Goal: Contribute content: Contribute content

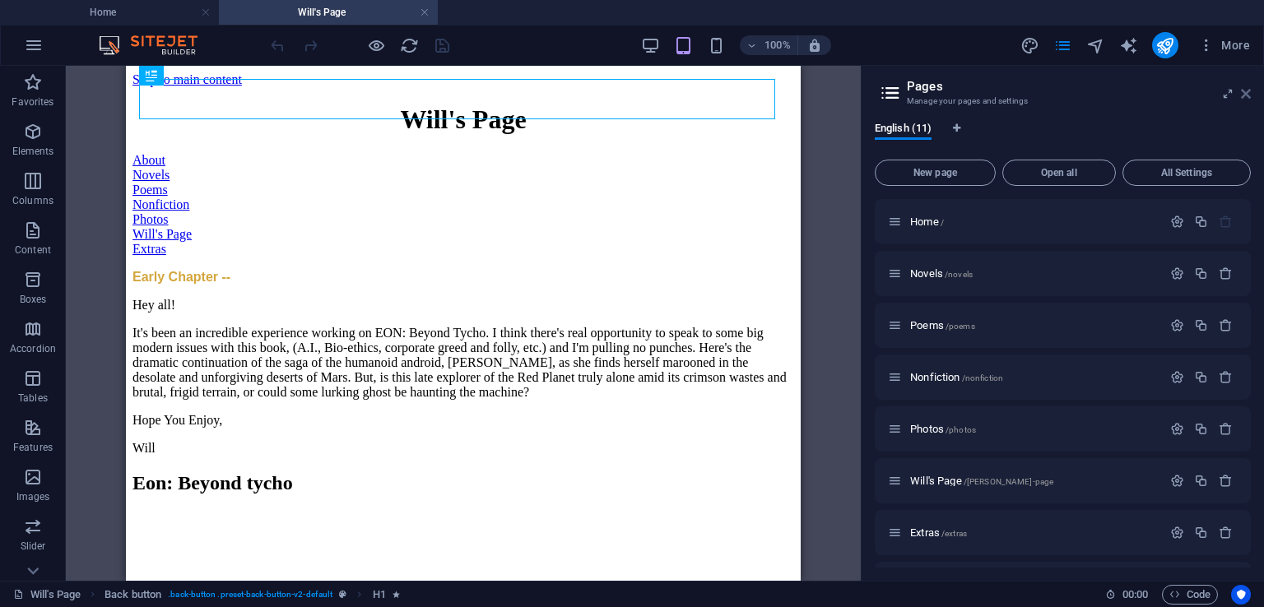
click at [1243, 93] on icon at bounding box center [1246, 93] width 10 height 13
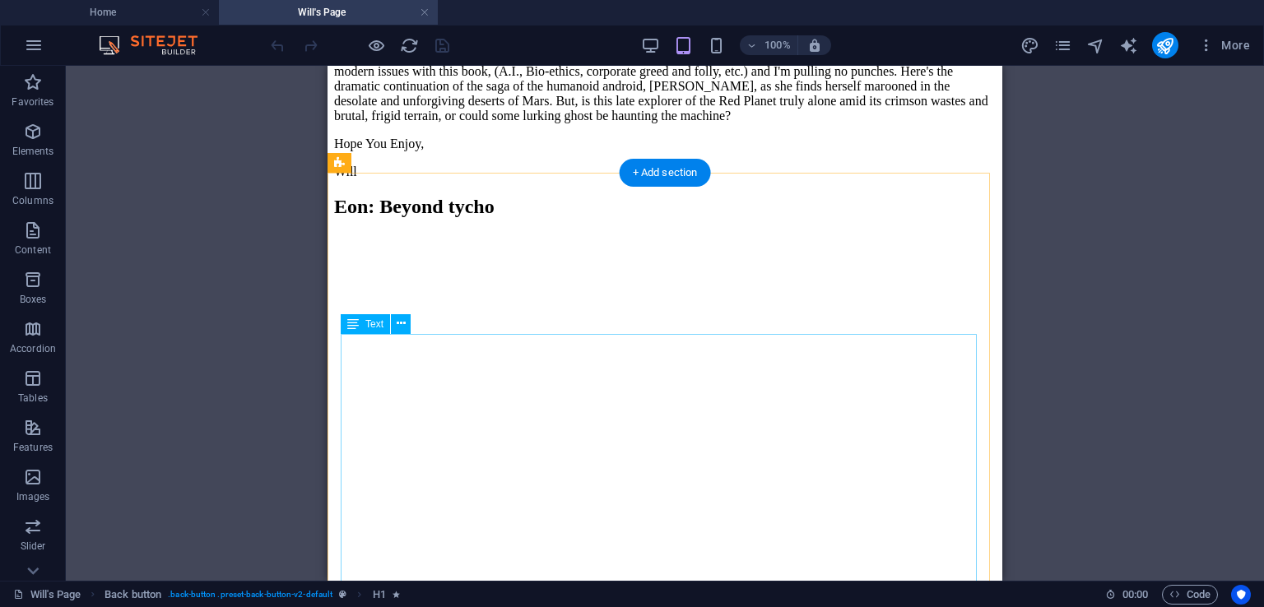
scroll to position [411, 0]
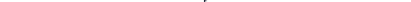
scroll to position [29950, 0]
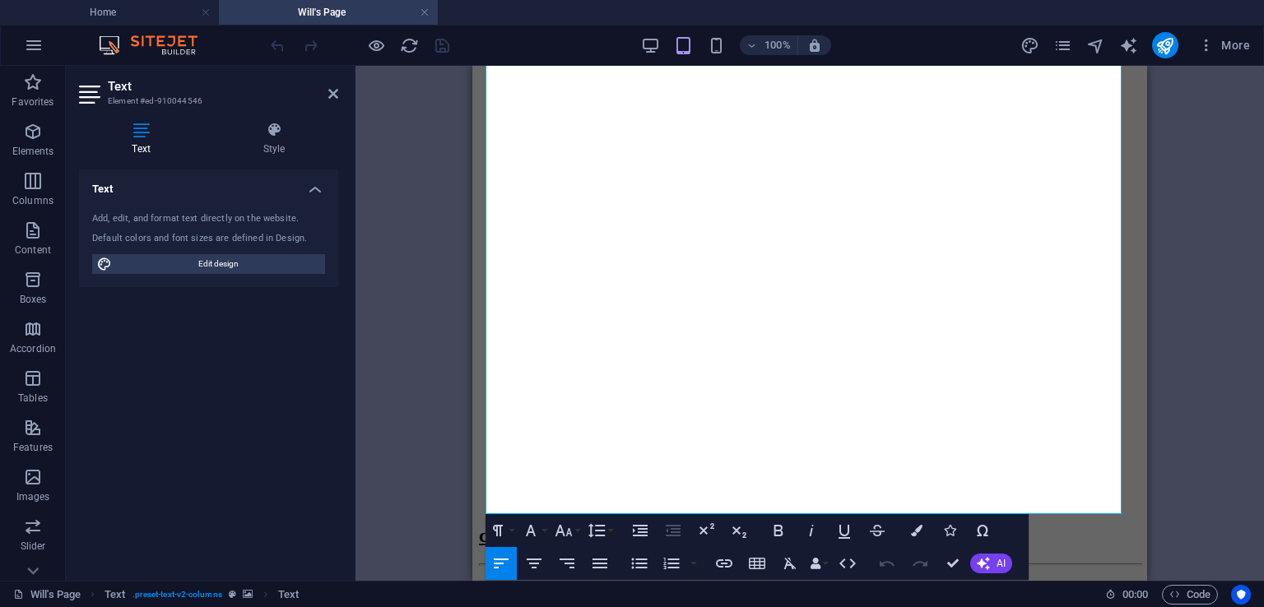
drag, startPoint x: 515, startPoint y: 365, endPoint x: 1073, endPoint y: 638, distance: 621.1
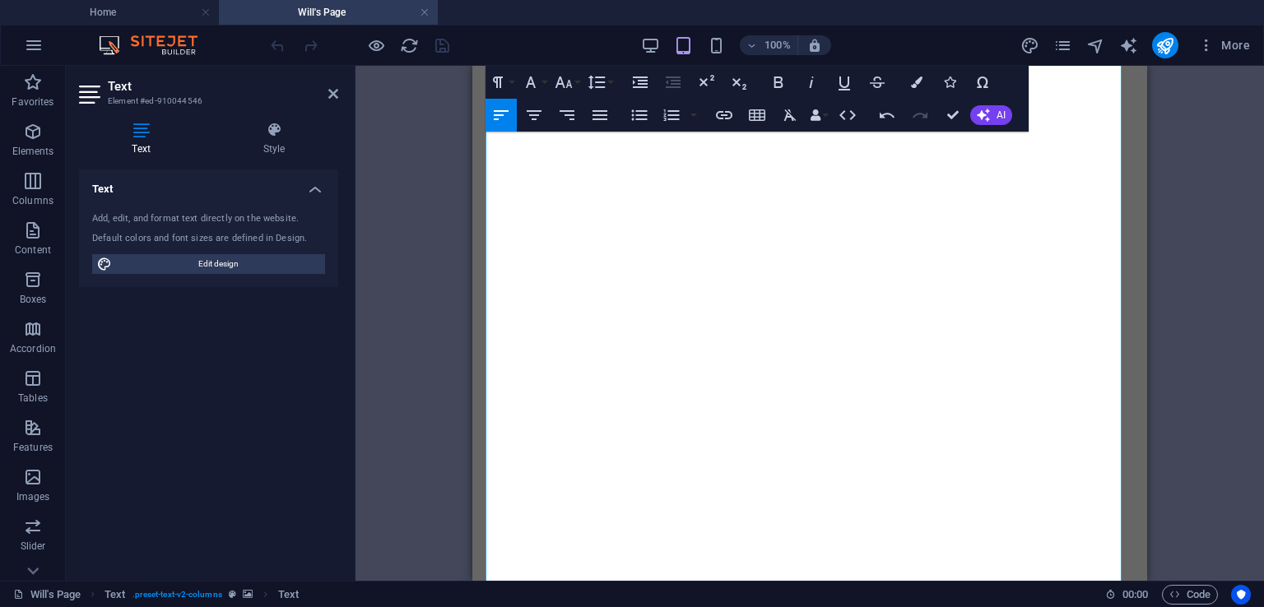
scroll to position [22913, 0]
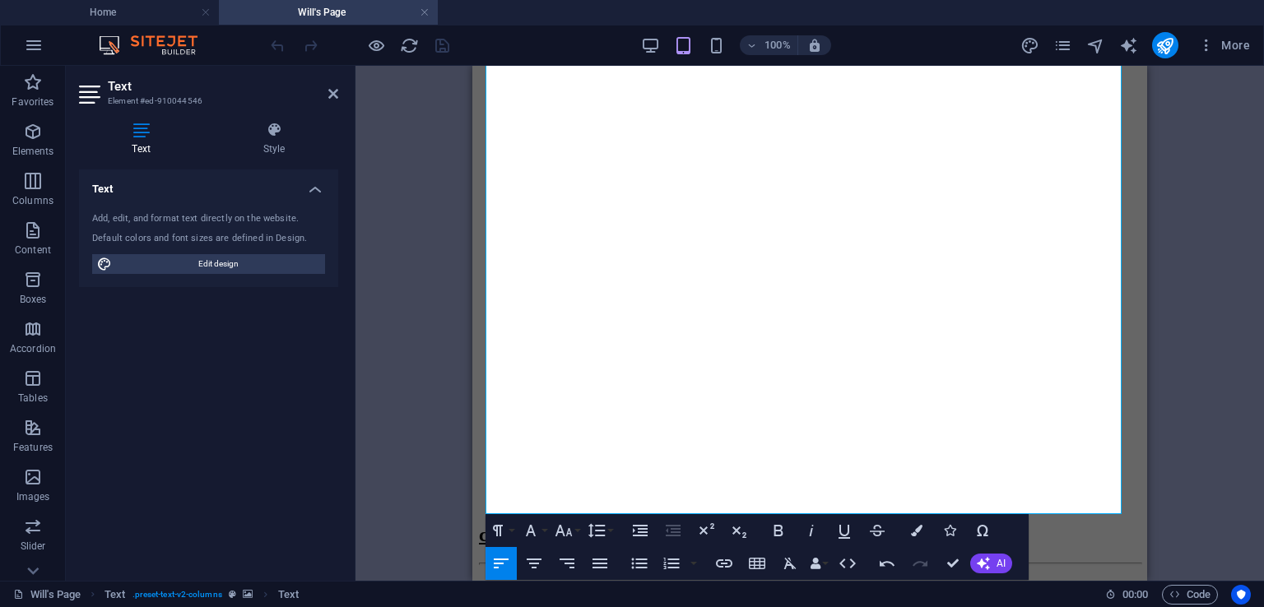
drag, startPoint x: 505, startPoint y: 279, endPoint x: 1113, endPoint y: 638, distance: 706.3
click at [612, 529] on button "Line Height" at bounding box center [599, 530] width 31 height 33
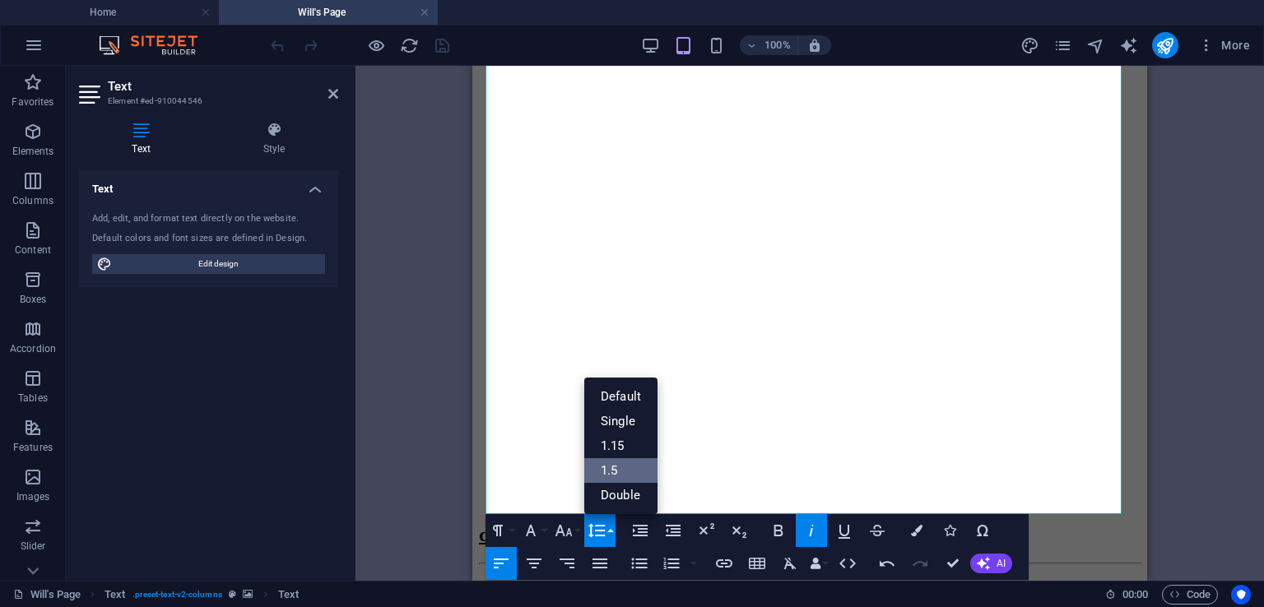
click at [624, 462] on link "1.5" at bounding box center [620, 470] width 73 height 25
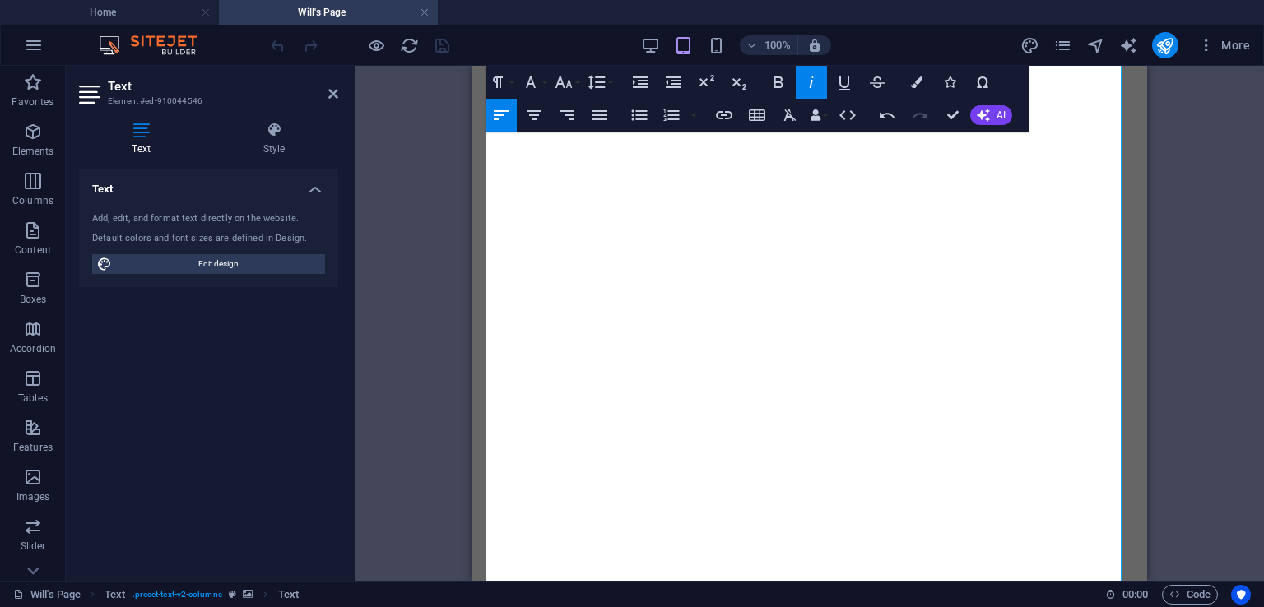
scroll to position [1079, 0]
drag, startPoint x: 869, startPoint y: 364, endPoint x: 744, endPoint y: 361, distance: 125.1
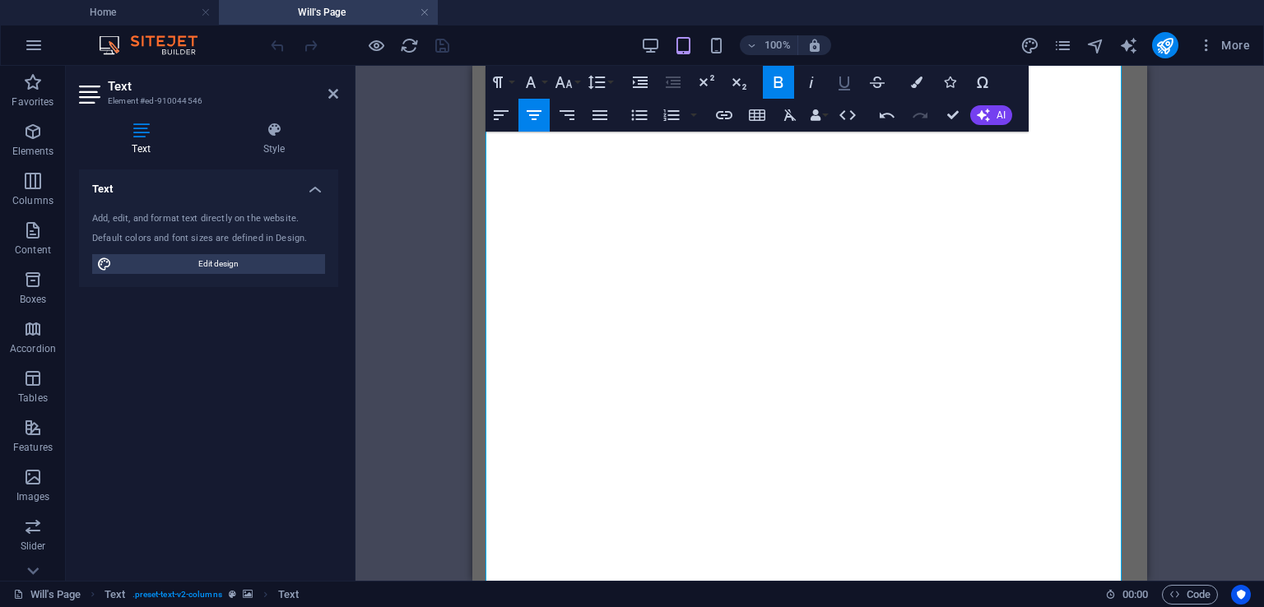
drag, startPoint x: 839, startPoint y: 85, endPoint x: 337, endPoint y: 262, distance: 532.4
click at [839, 85] on icon "button" at bounding box center [844, 84] width 12 height 14
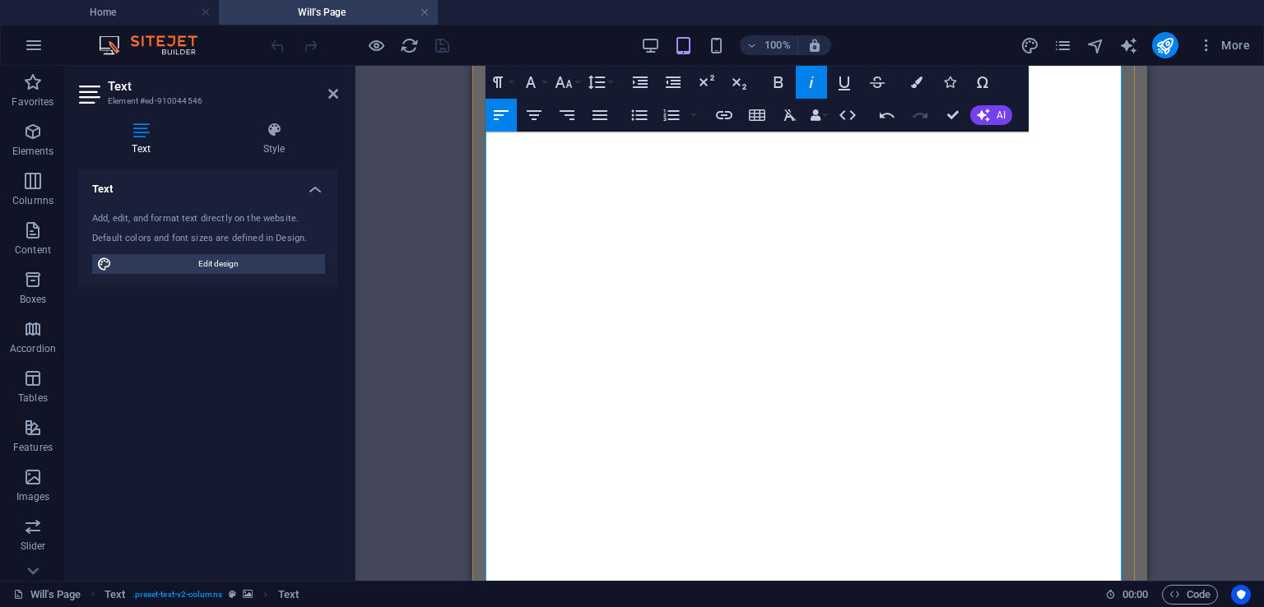
scroll to position [4305, 0]
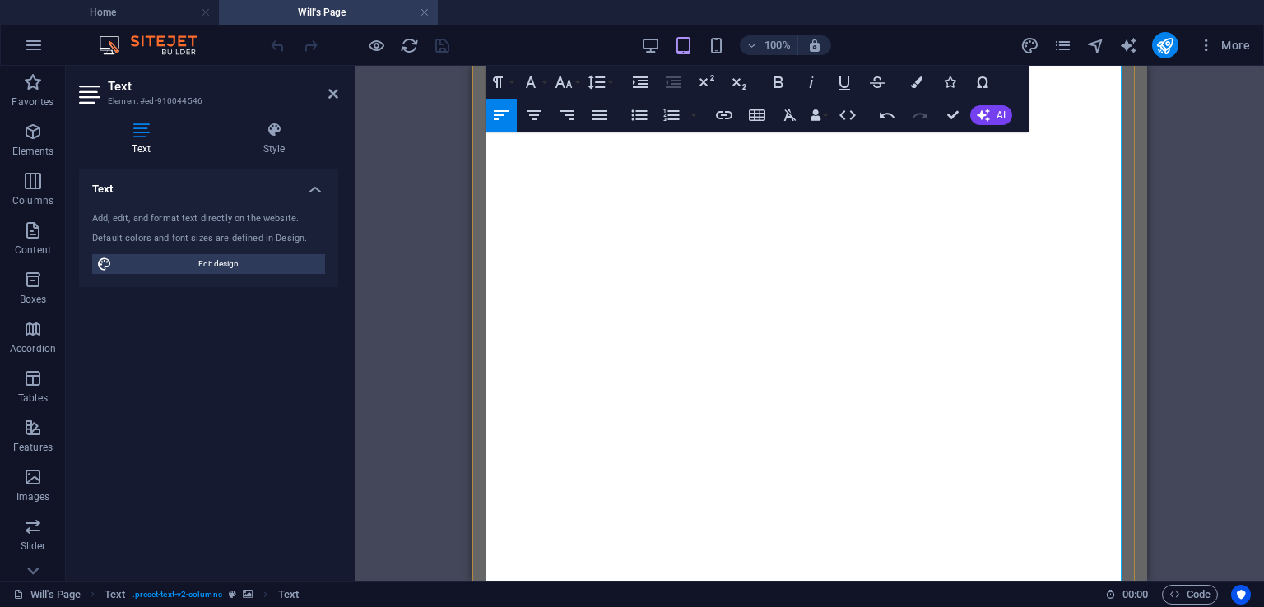
drag, startPoint x: 778, startPoint y: 402, endPoint x: 731, endPoint y: 243, distance: 166.6
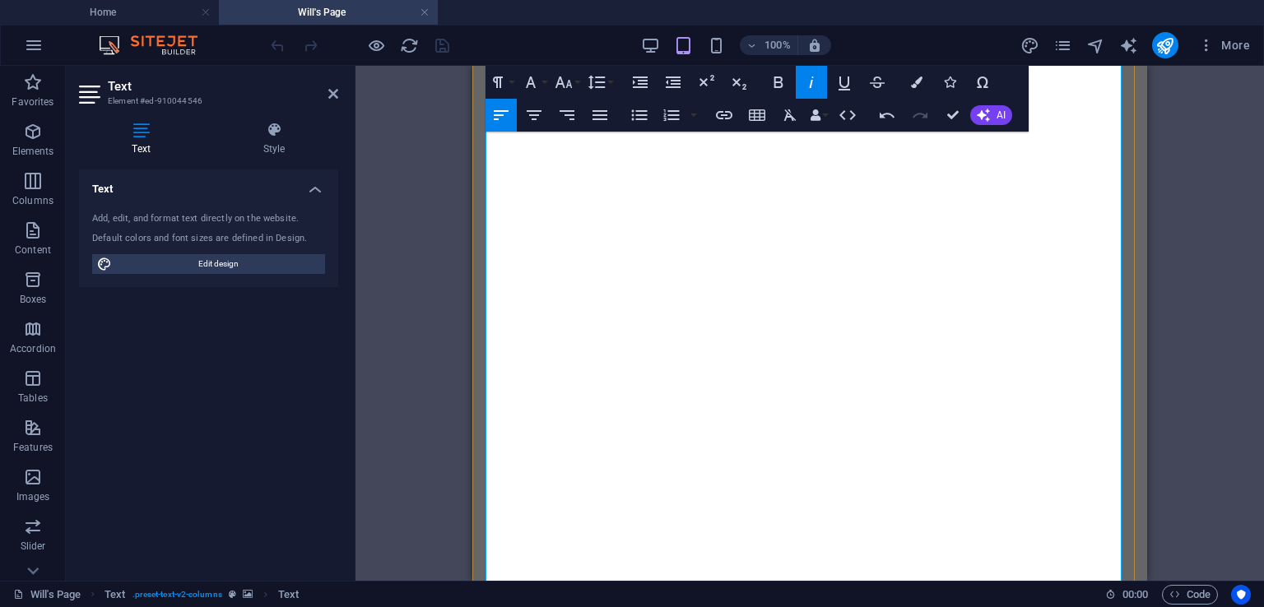
scroll to position [23562, 0]
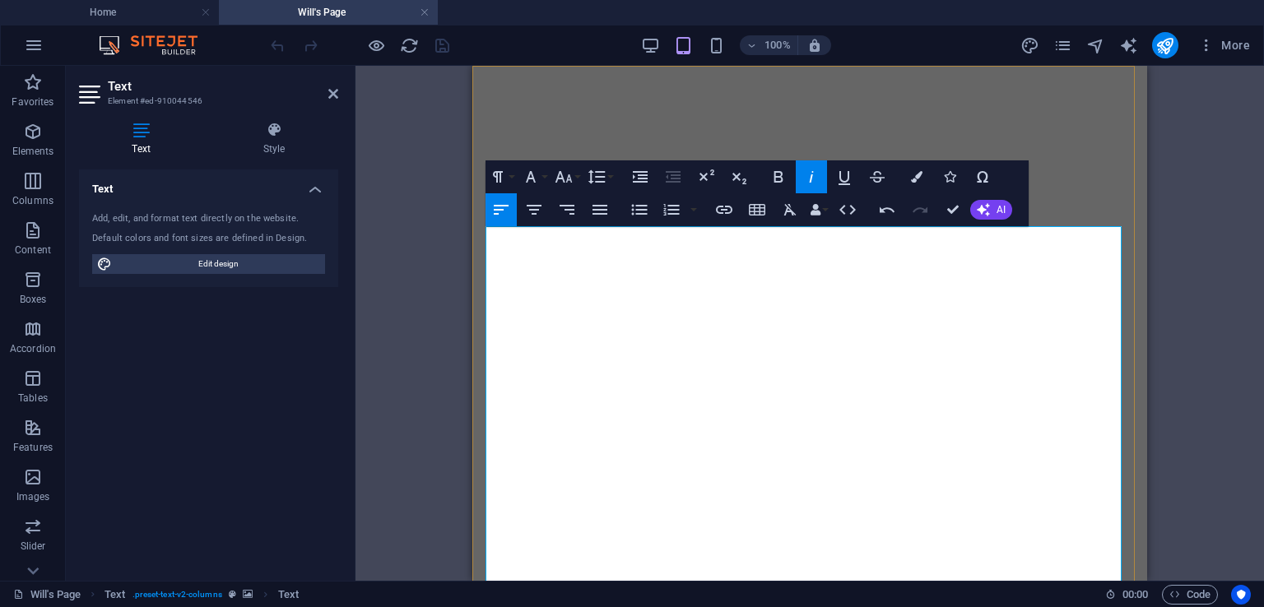
scroll to position [468, 0]
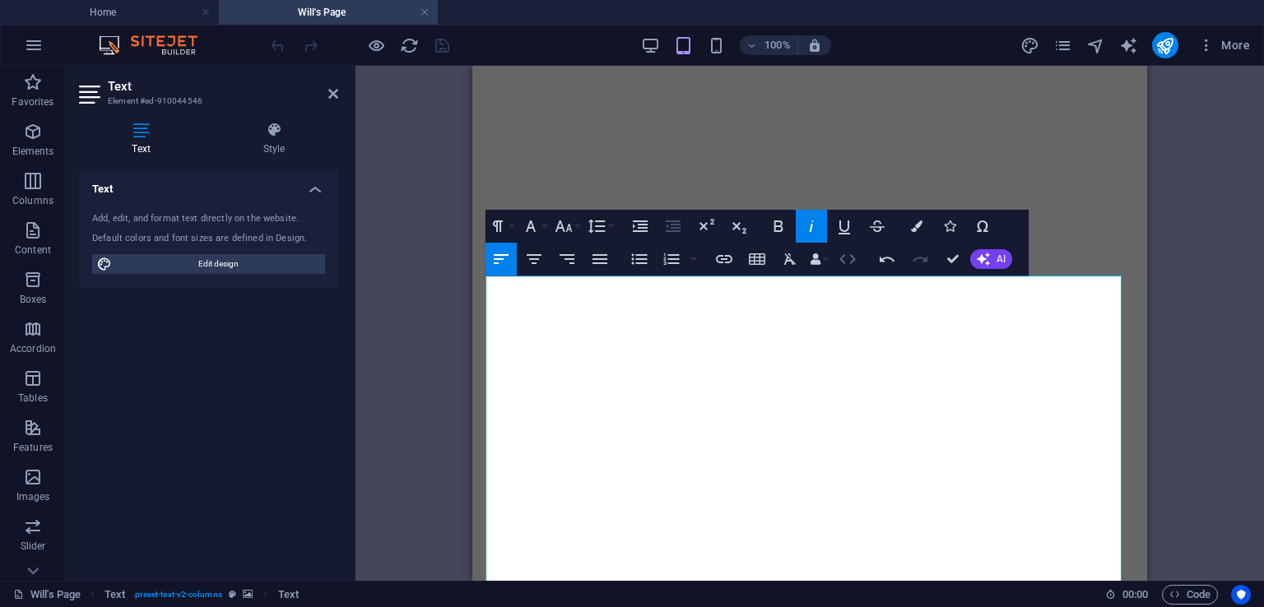
click at [848, 261] on icon "button" at bounding box center [847, 259] width 20 height 20
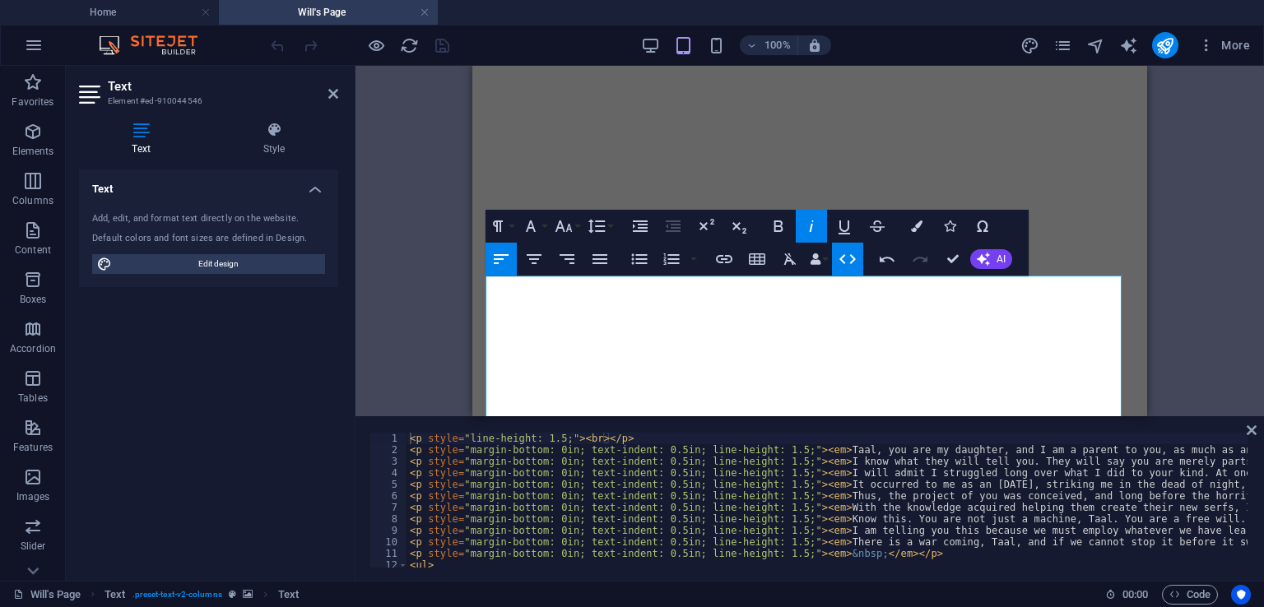
type textarea "<p style="line-height: 1.5;"><br></p>"
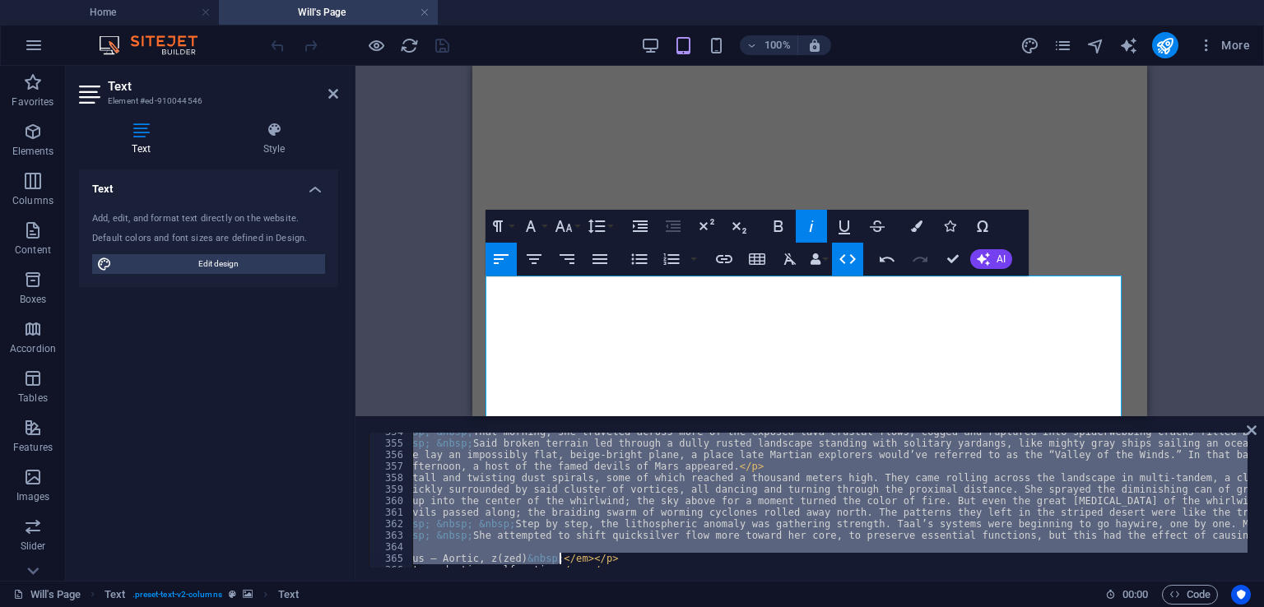
scroll to position [0, 0]
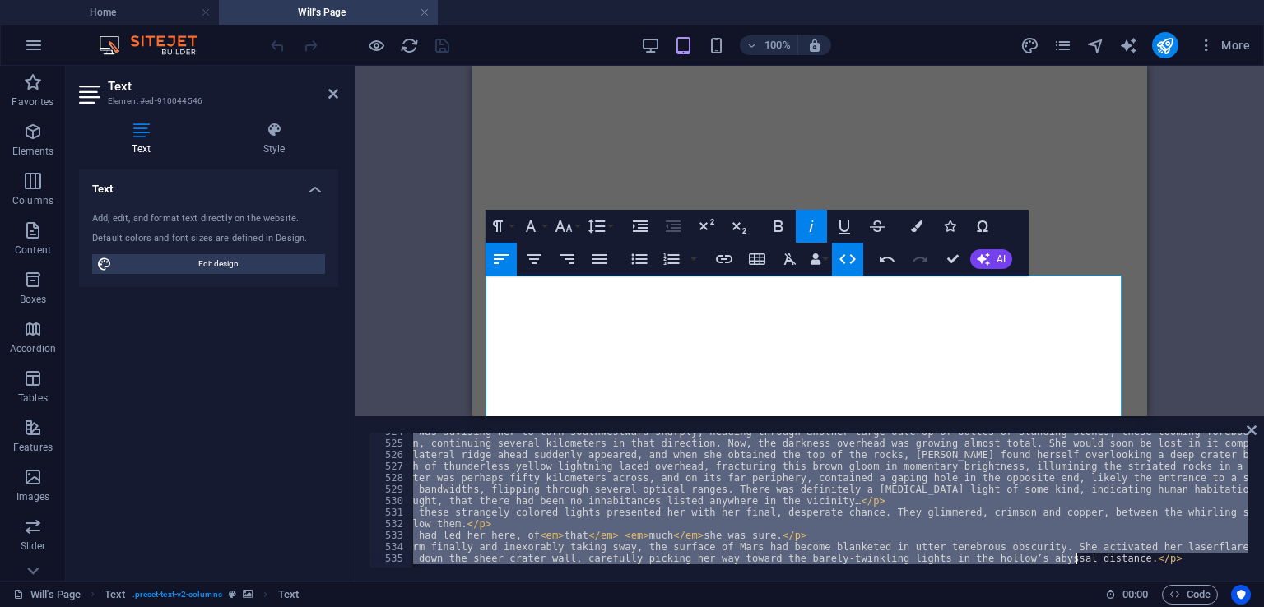
drag, startPoint x: 408, startPoint y: 443, endPoint x: 1260, endPoint y: 638, distance: 874.3
click at [1260, 606] on html "[DOMAIN_NAME] Home [PERSON_NAME]'s Page Favorites Elements Columns Content Boxe…" at bounding box center [632, 303] width 1264 height 607
drag, startPoint x: 1065, startPoint y: 528, endPoint x: 1182, endPoint y: 595, distance: 134.5
click at [1182, 595] on span "Code" at bounding box center [1189, 595] width 41 height 20
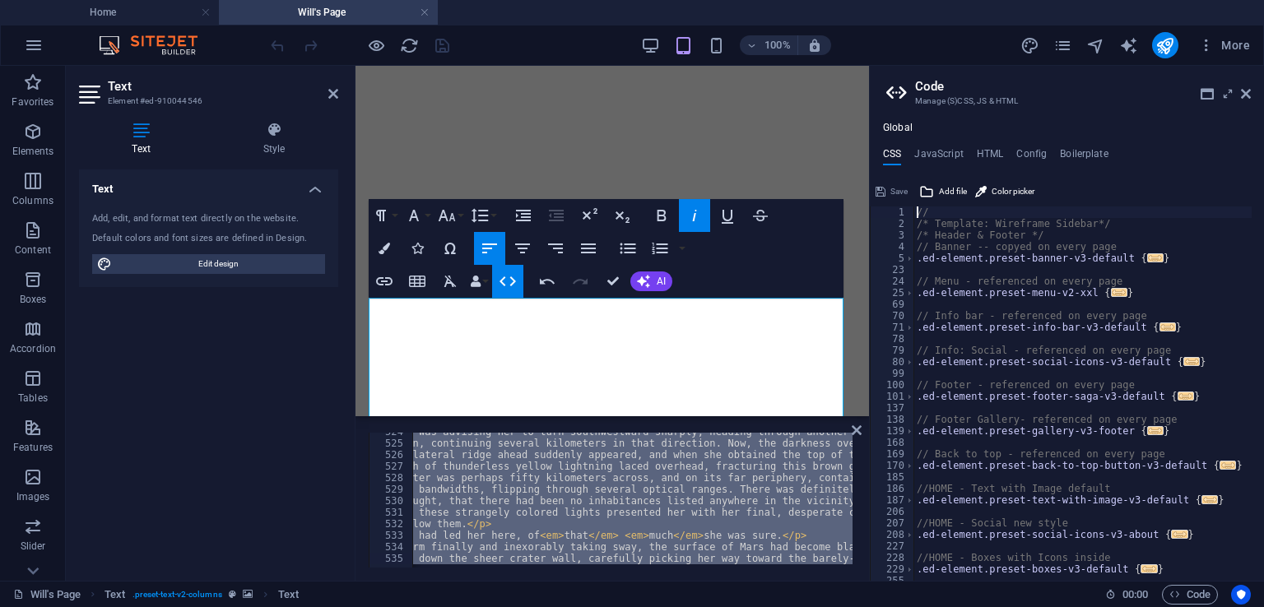
click at [948, 101] on h3 "Manage (S)CSS, JS & HTML" at bounding box center [1066, 101] width 303 height 15
click at [943, 190] on span "Add file" at bounding box center [953, 192] width 28 height 20
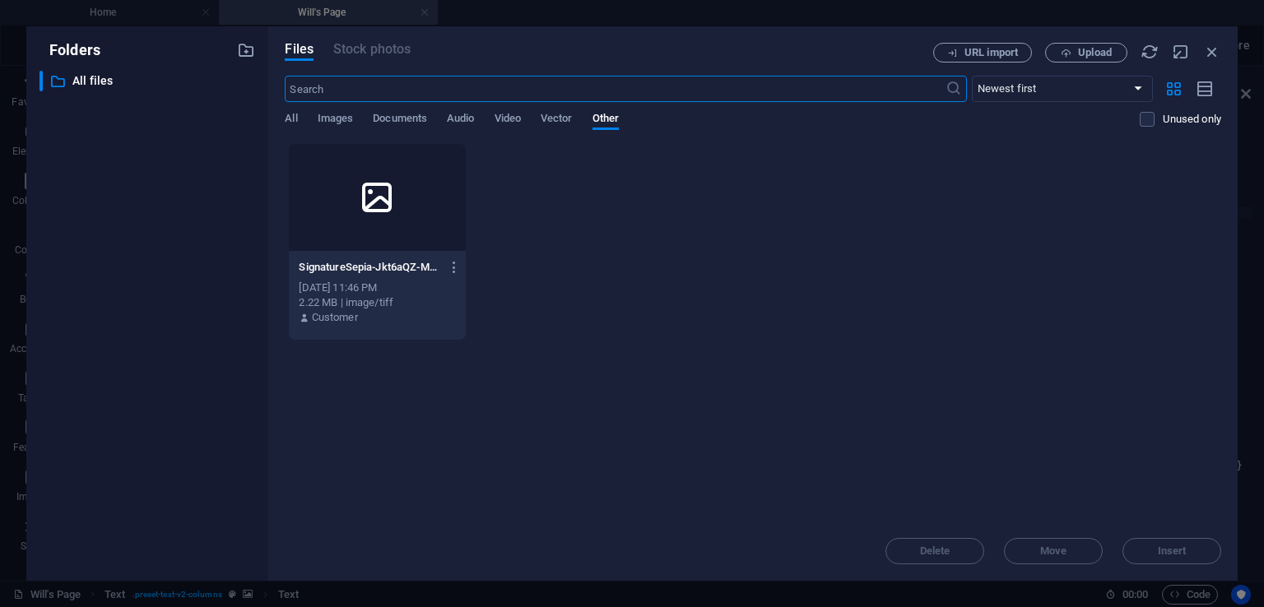
scroll to position [134124, 0]
click at [393, 204] on icon at bounding box center [376, 197] width 39 height 39
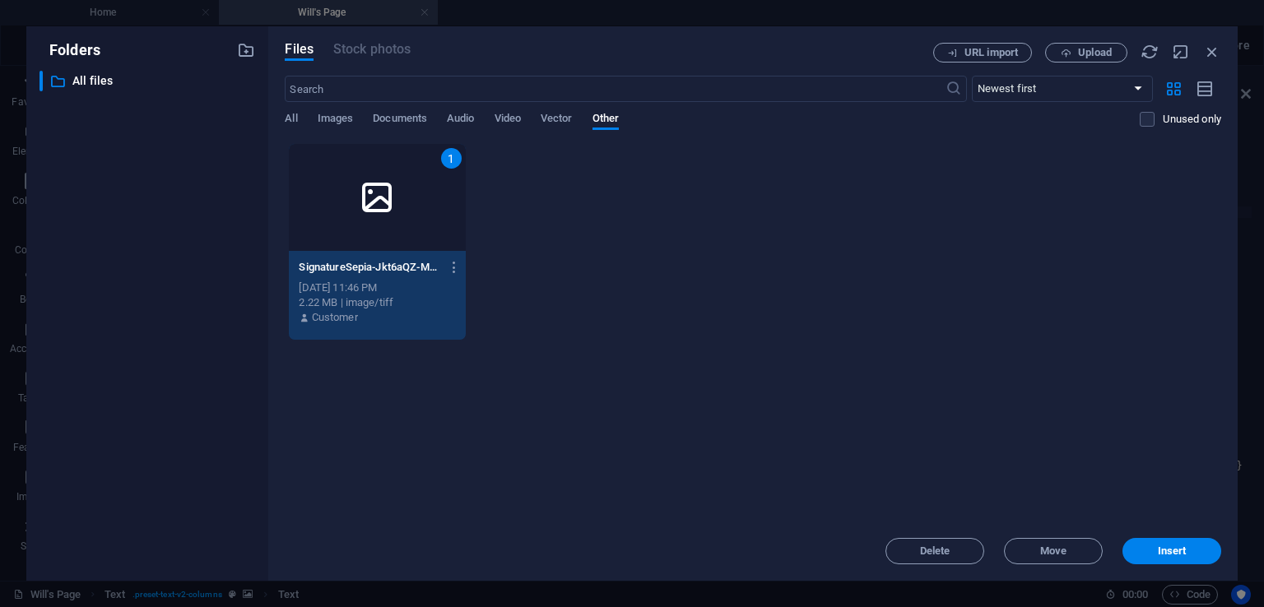
click at [393, 204] on icon at bounding box center [376, 197] width 39 height 39
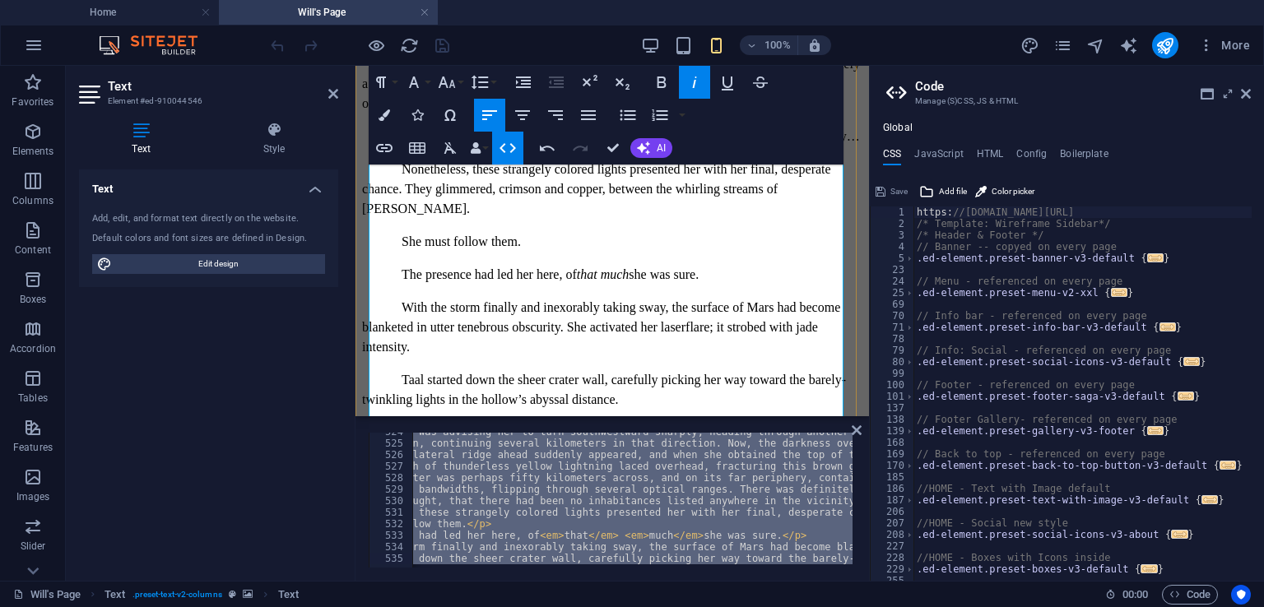
scroll to position [19530, 0]
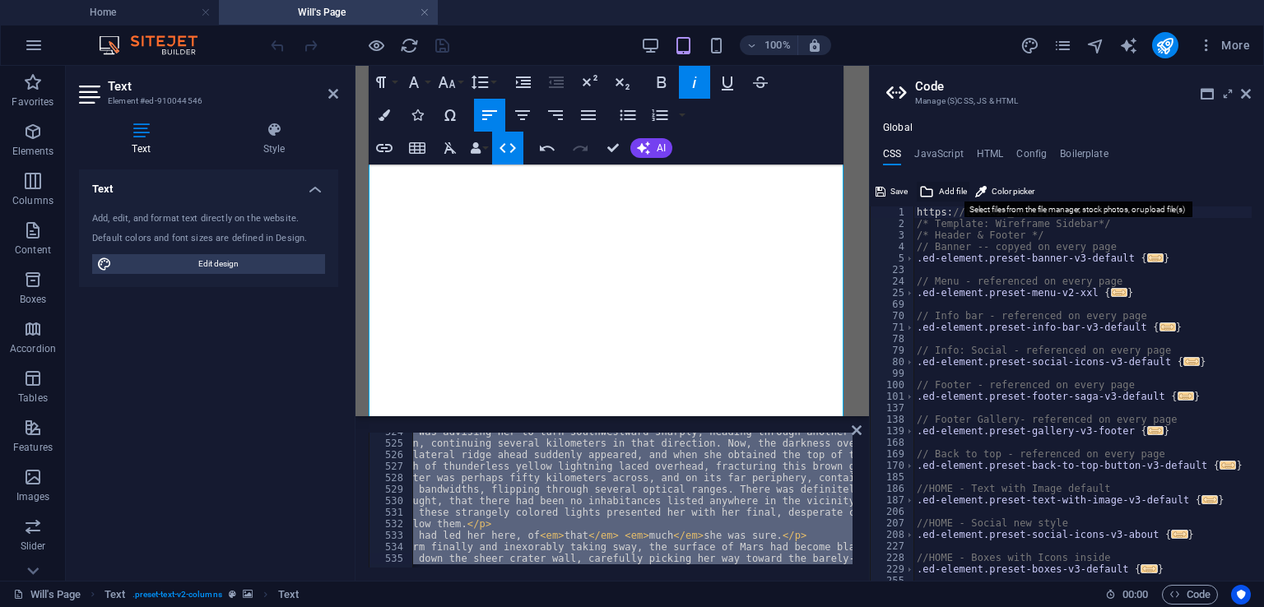
click at [947, 192] on span "Add file" at bounding box center [953, 192] width 28 height 20
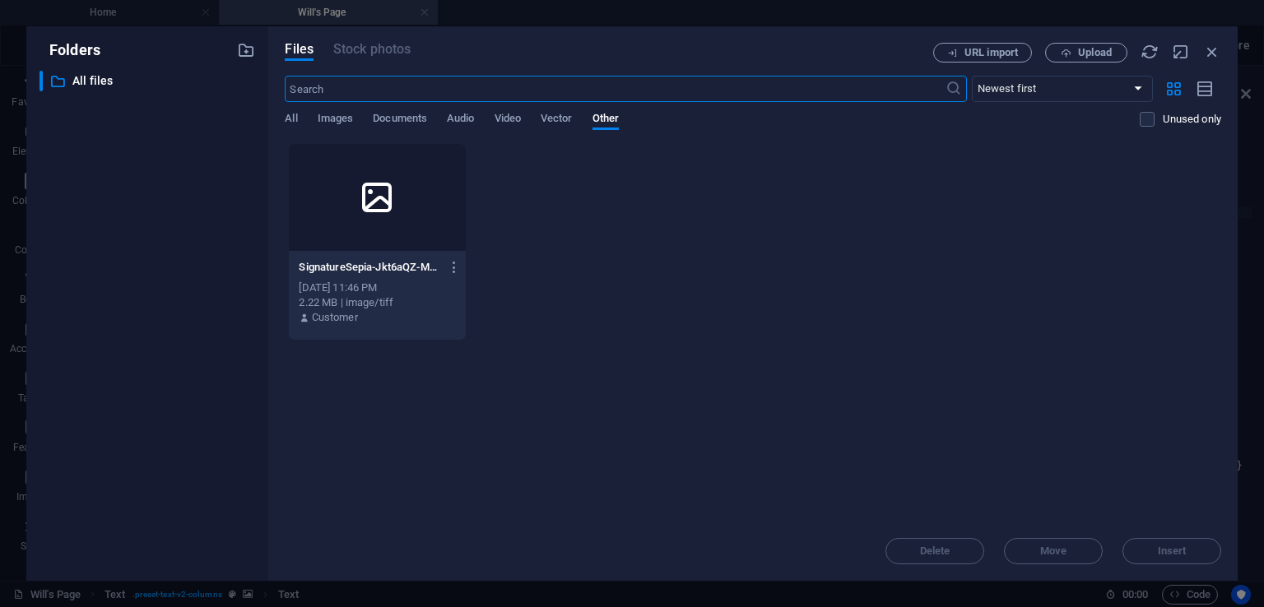
scroll to position [19727, 0]
click at [395, 169] on div at bounding box center [377, 197] width 176 height 107
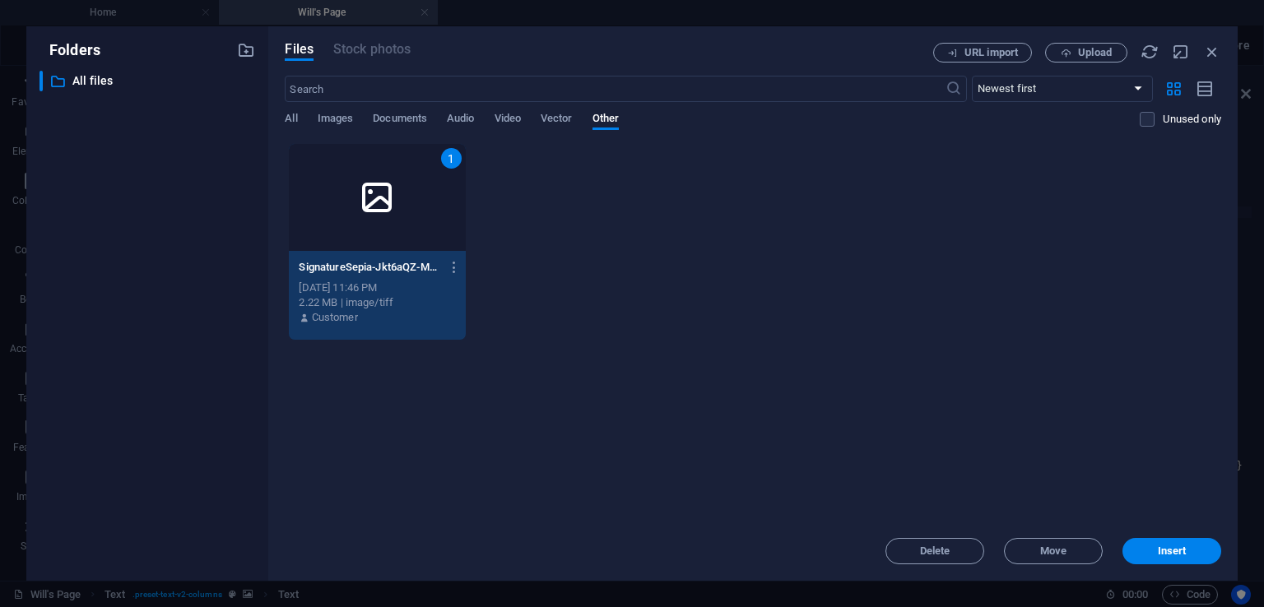
click at [395, 169] on div "1" at bounding box center [377, 197] width 176 height 107
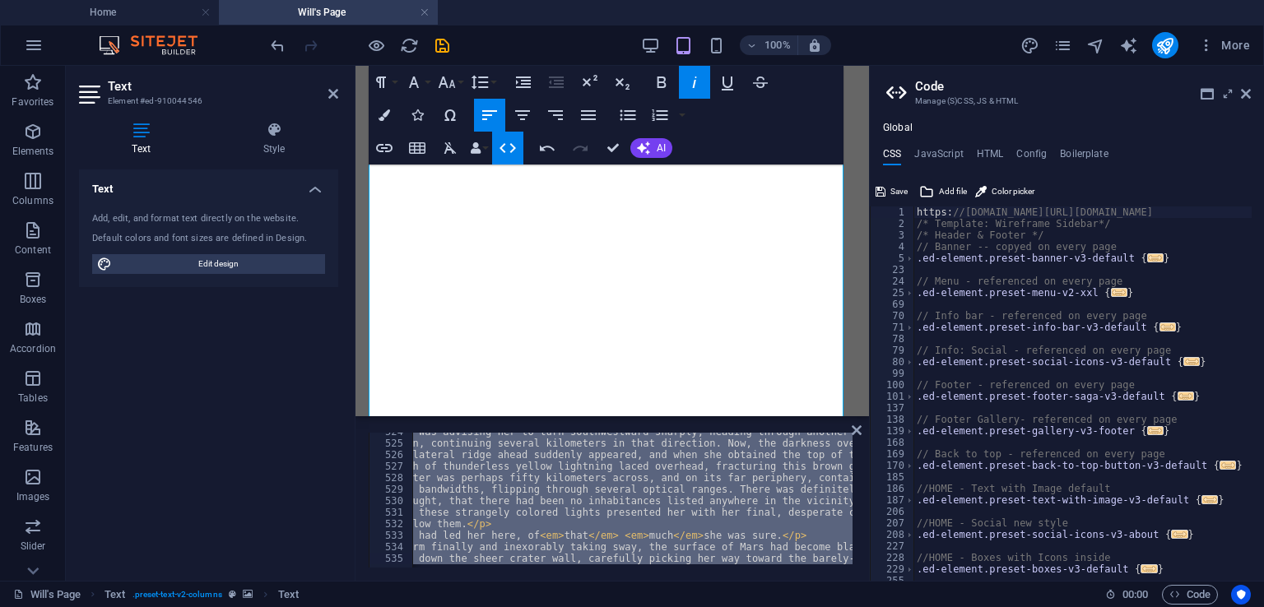
scroll to position [0, 0]
click at [928, 188] on icon at bounding box center [926, 192] width 15 height 20
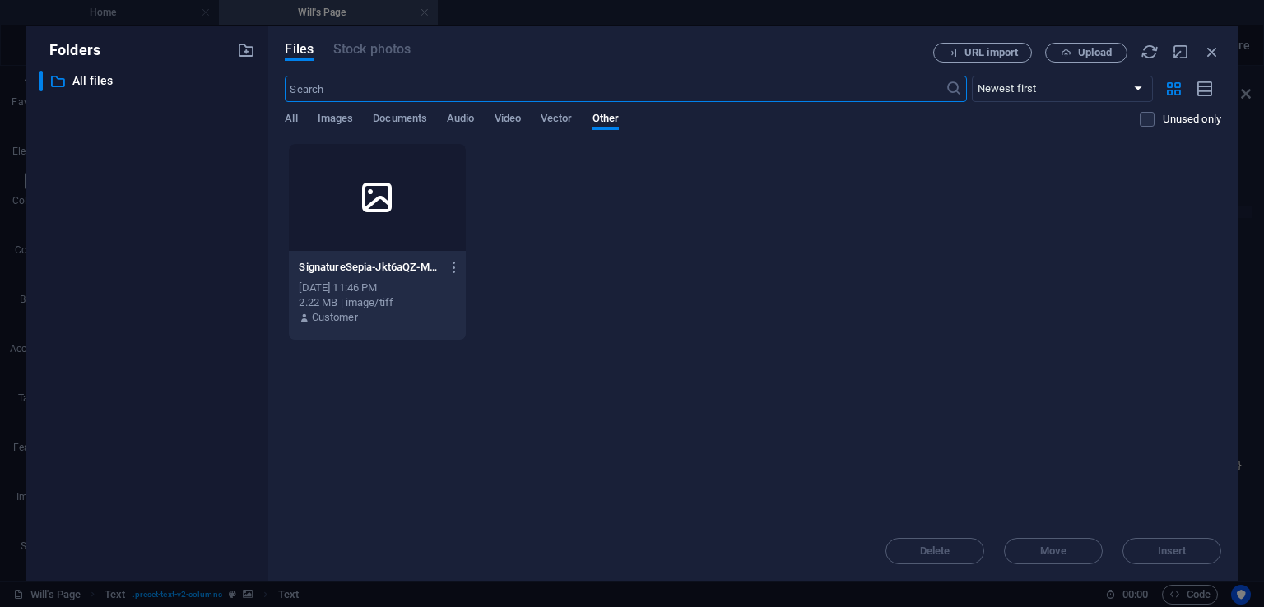
scroll to position [19727, 0]
click at [366, 199] on icon at bounding box center [376, 197] width 39 height 39
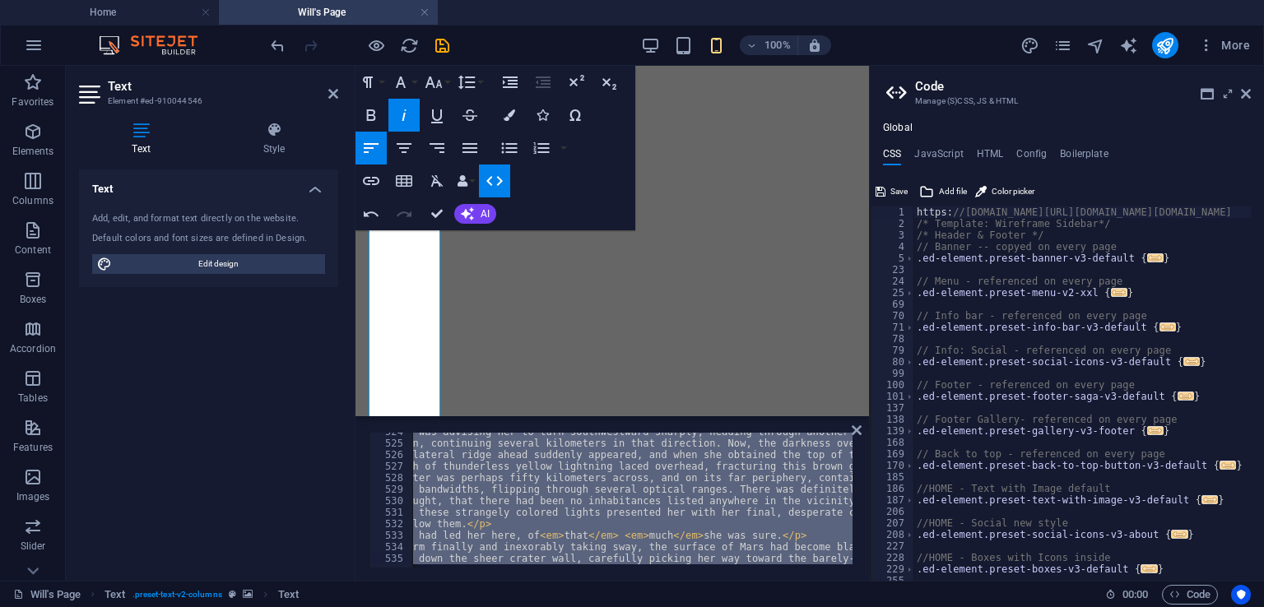
scroll to position [19530, 0]
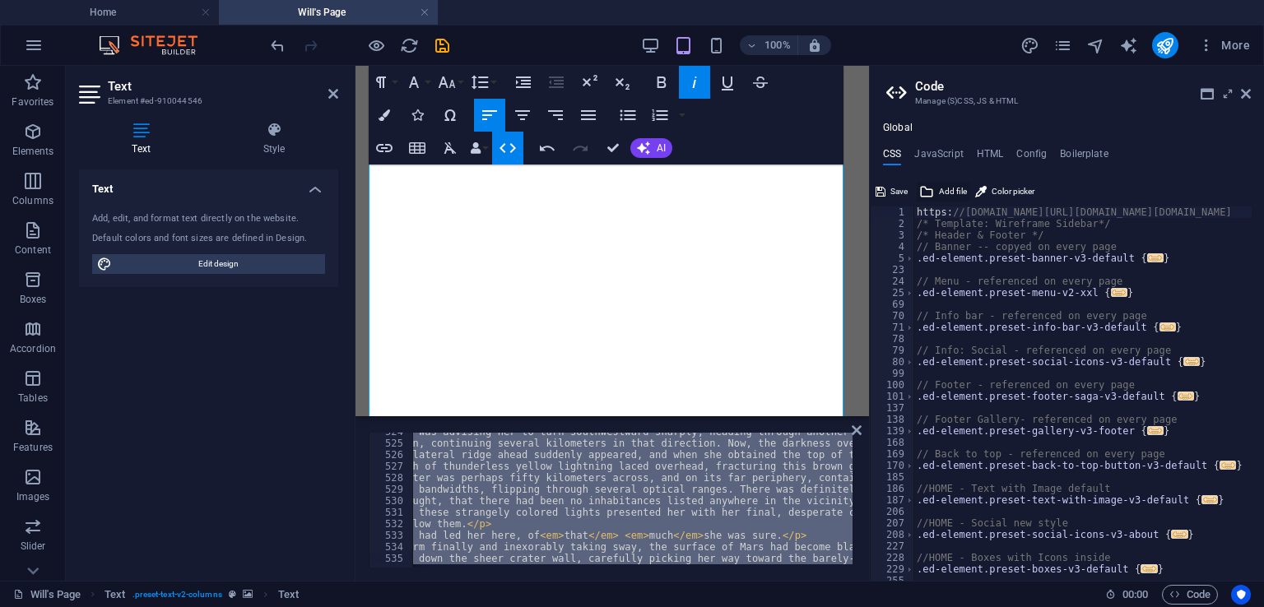
click at [942, 195] on span "Add file" at bounding box center [953, 192] width 28 height 20
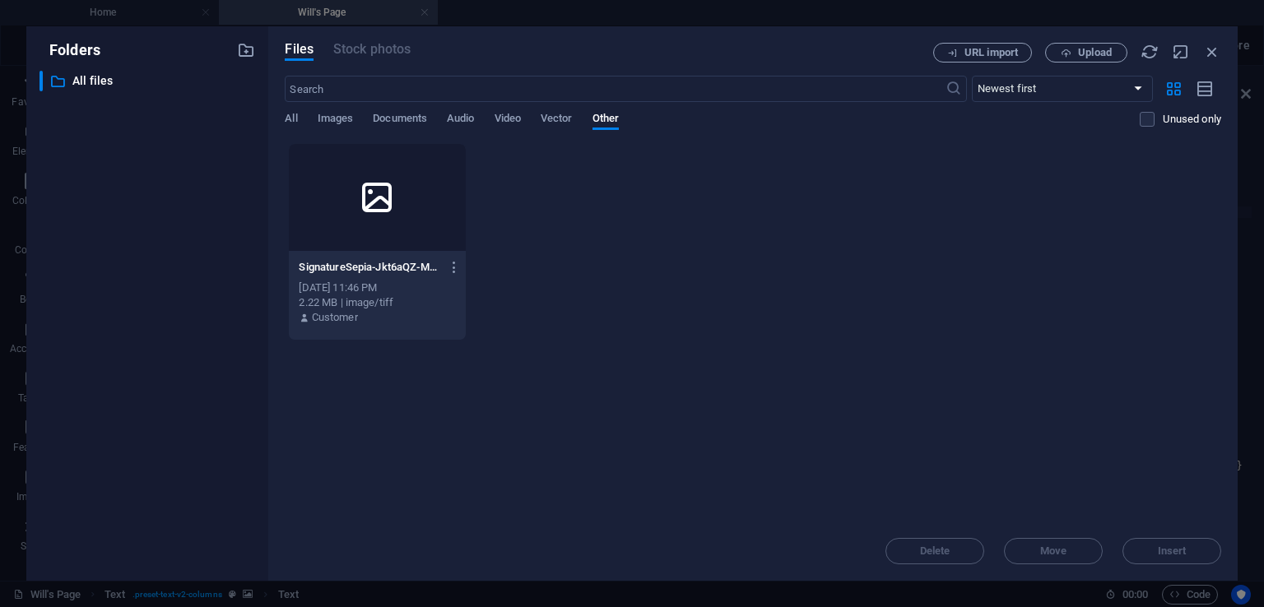
click at [361, 203] on icon at bounding box center [376, 197] width 39 height 39
click at [362, 203] on icon at bounding box center [376, 197] width 39 height 39
type textarea "[URL][DOMAIN_NAME][DOMAIN_NAME][DOMAIN_NAME][DOMAIN_NAME]"
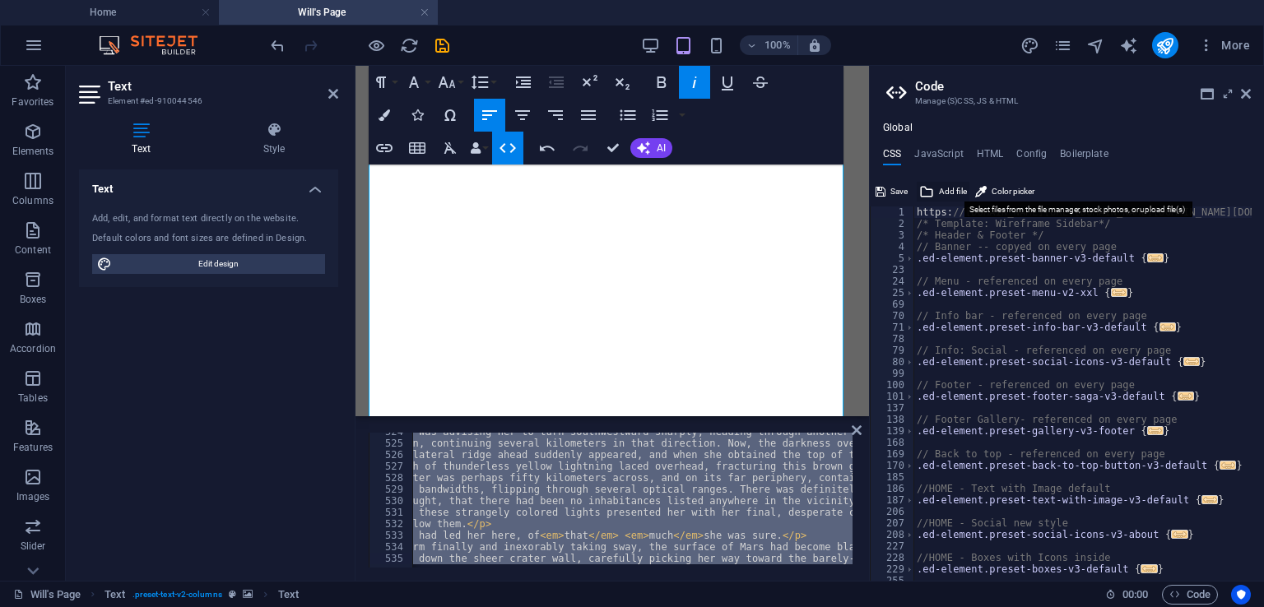
click at [952, 188] on span "Add file" at bounding box center [953, 192] width 28 height 20
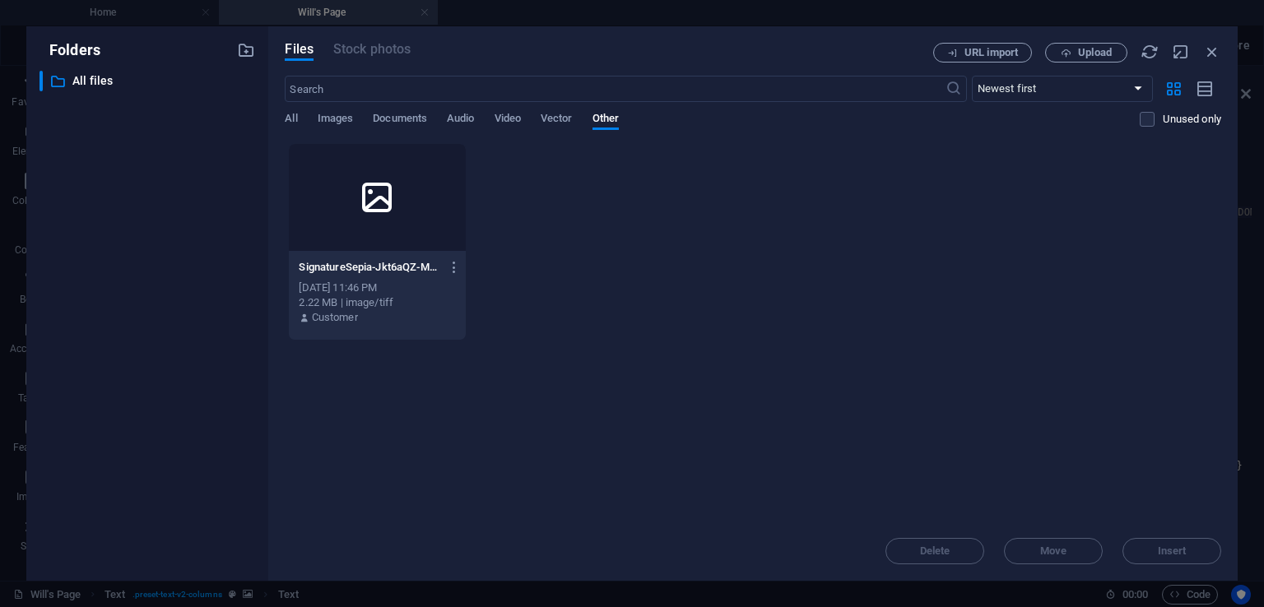
click at [388, 205] on icon at bounding box center [376, 197] width 39 height 39
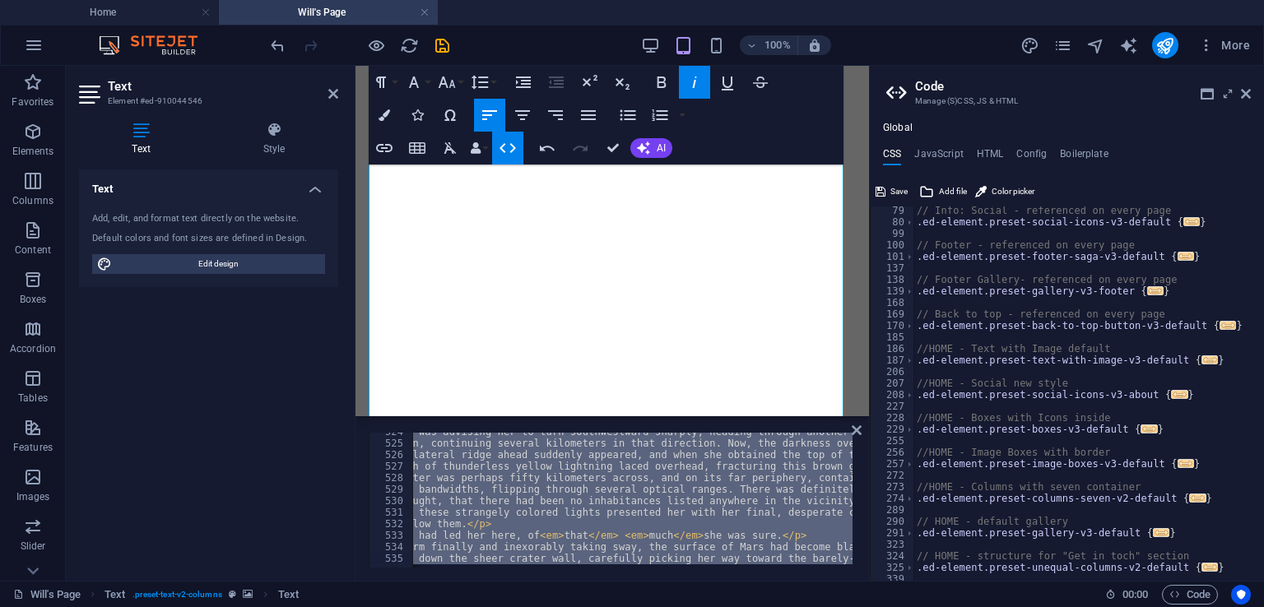
scroll to position [0, 0]
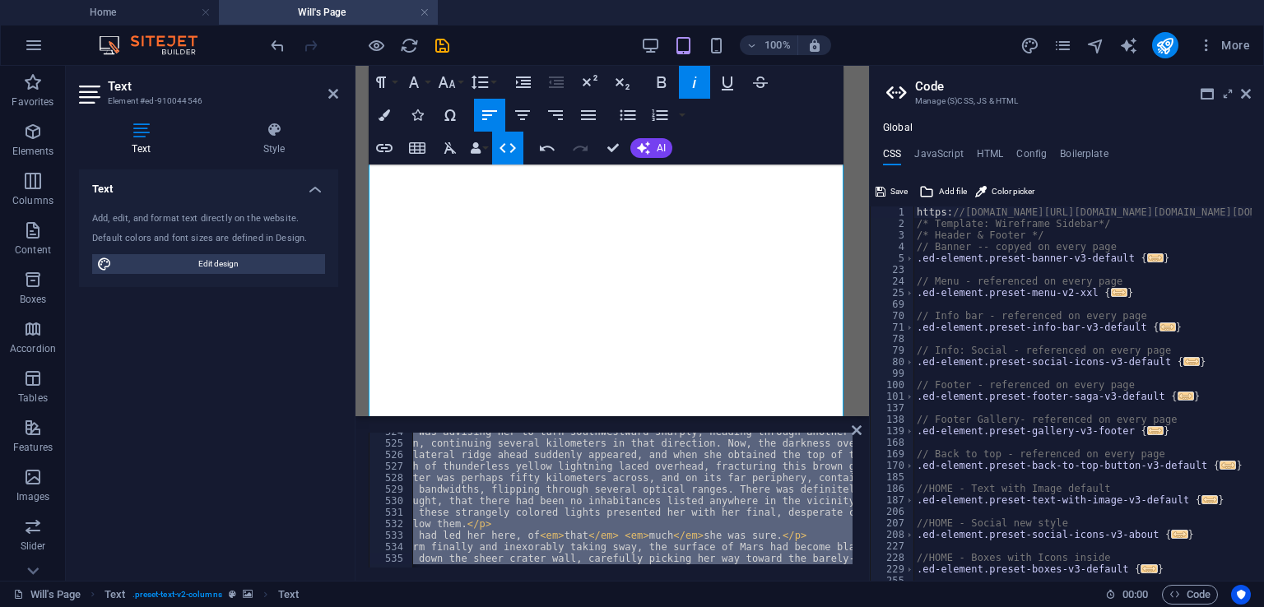
click at [945, 185] on span "Add file" at bounding box center [953, 192] width 28 height 20
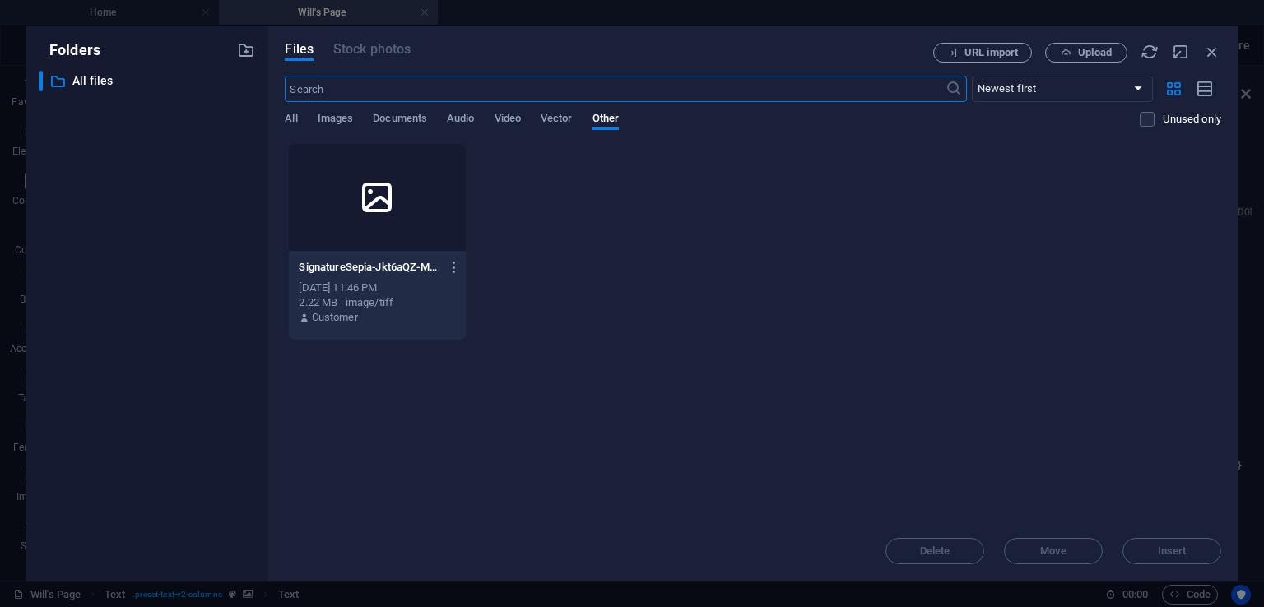
scroll to position [19727, 0]
click at [409, 206] on div at bounding box center [377, 197] width 176 height 107
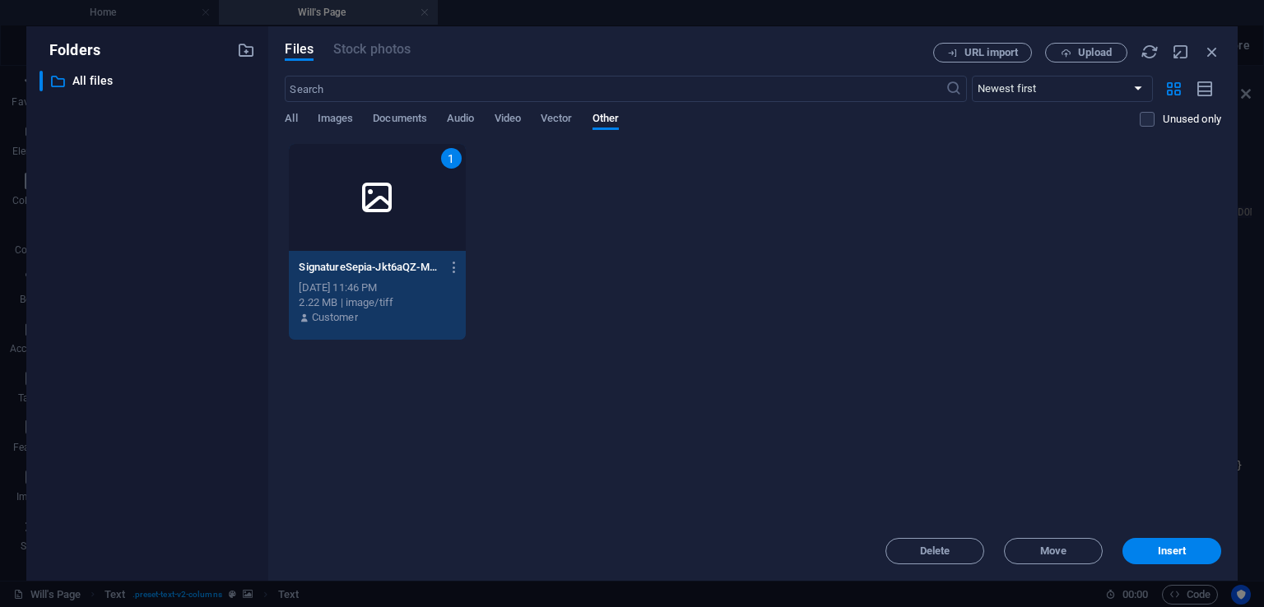
click at [409, 206] on div "1" at bounding box center [377, 197] width 176 height 107
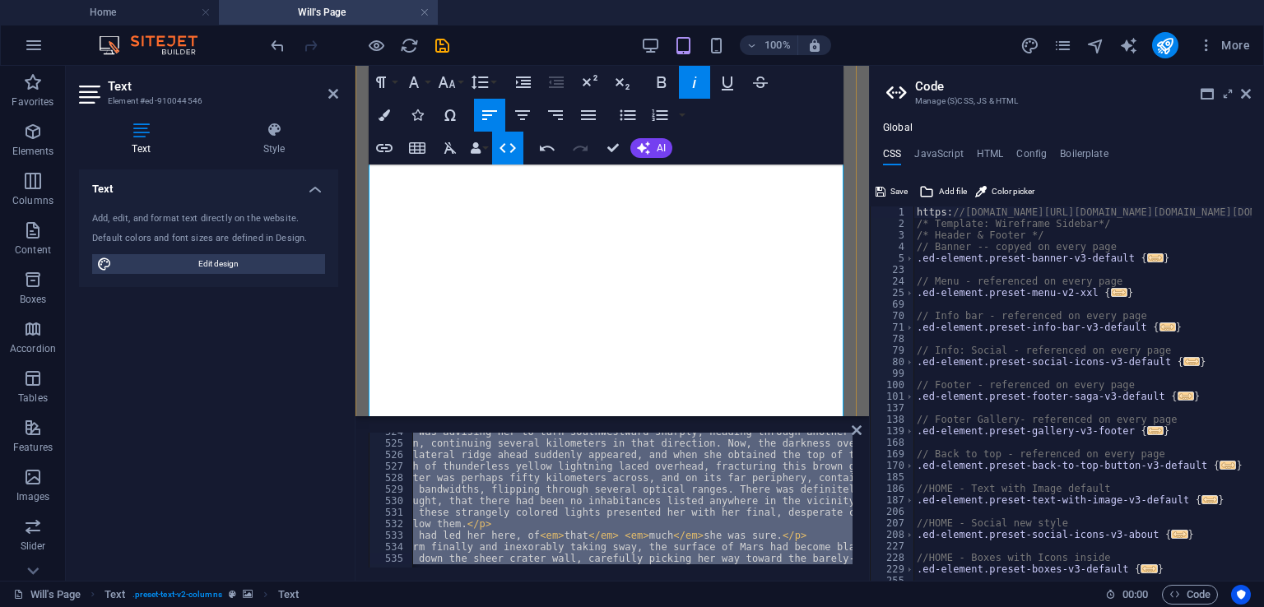
scroll to position [19530, 0]
type textarea "/* Header & Footer */"
click at [1202, 598] on span "Code" at bounding box center [1189, 595] width 41 height 20
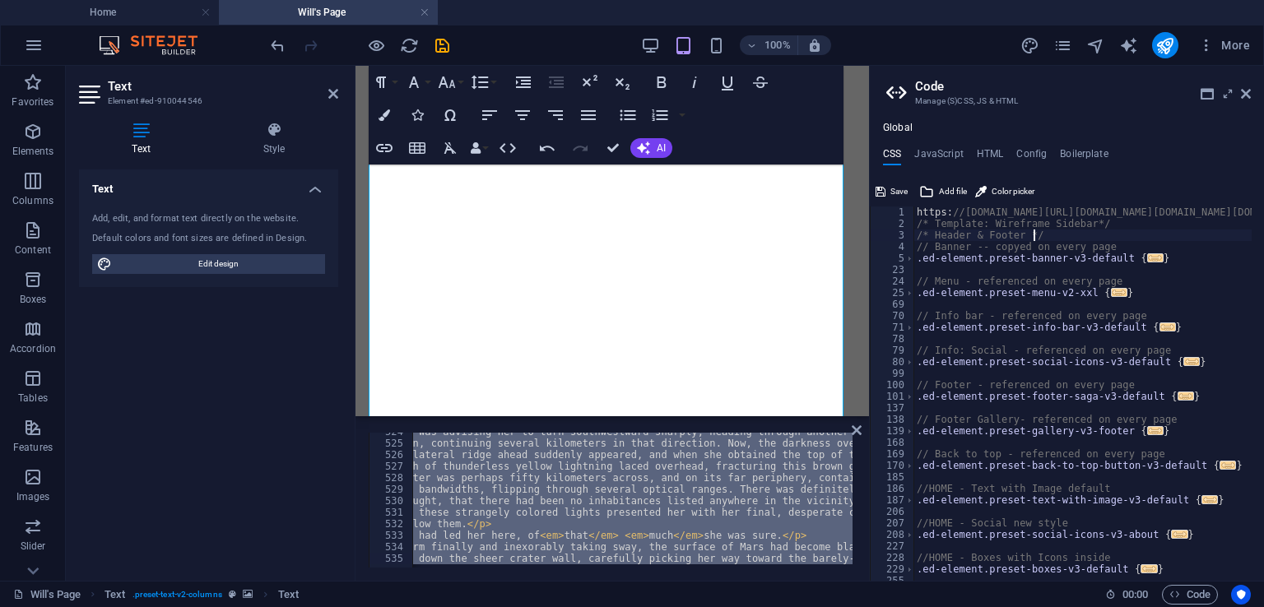
click at [1250, 89] on aside "Code Manage (S)CSS, JS & HTML Global CSS JavaScript HTML Config Boilerplate /* …" at bounding box center [1066, 323] width 395 height 515
click at [1245, 93] on icon at bounding box center [1246, 93] width 10 height 13
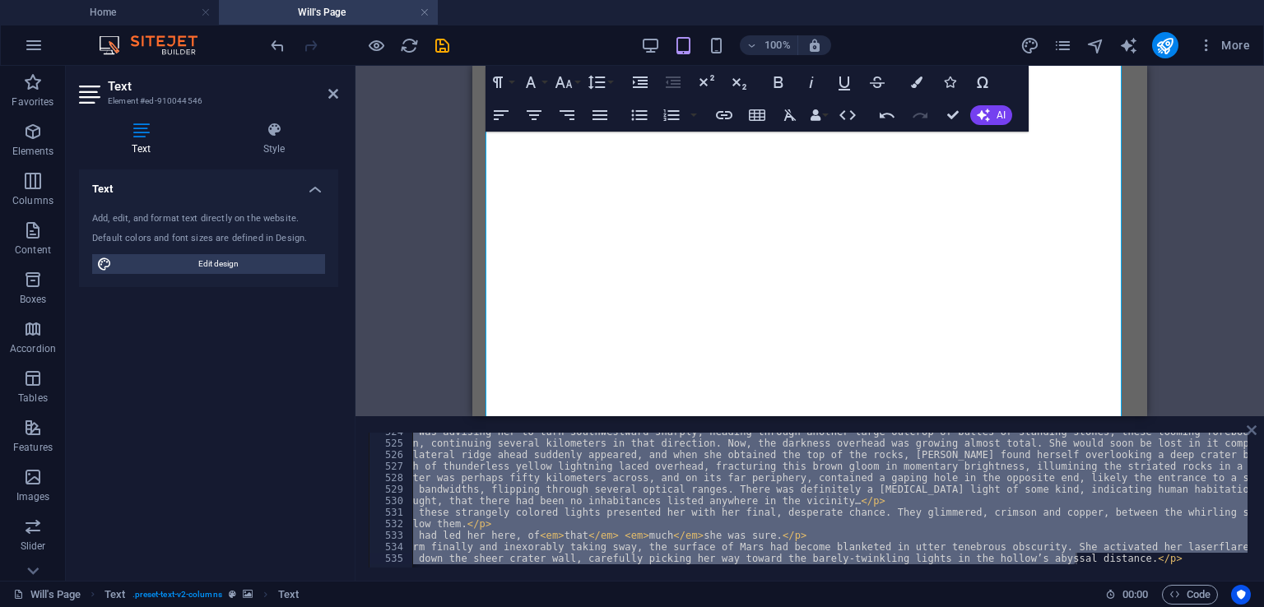
click at [1250, 429] on icon at bounding box center [1251, 430] width 10 height 13
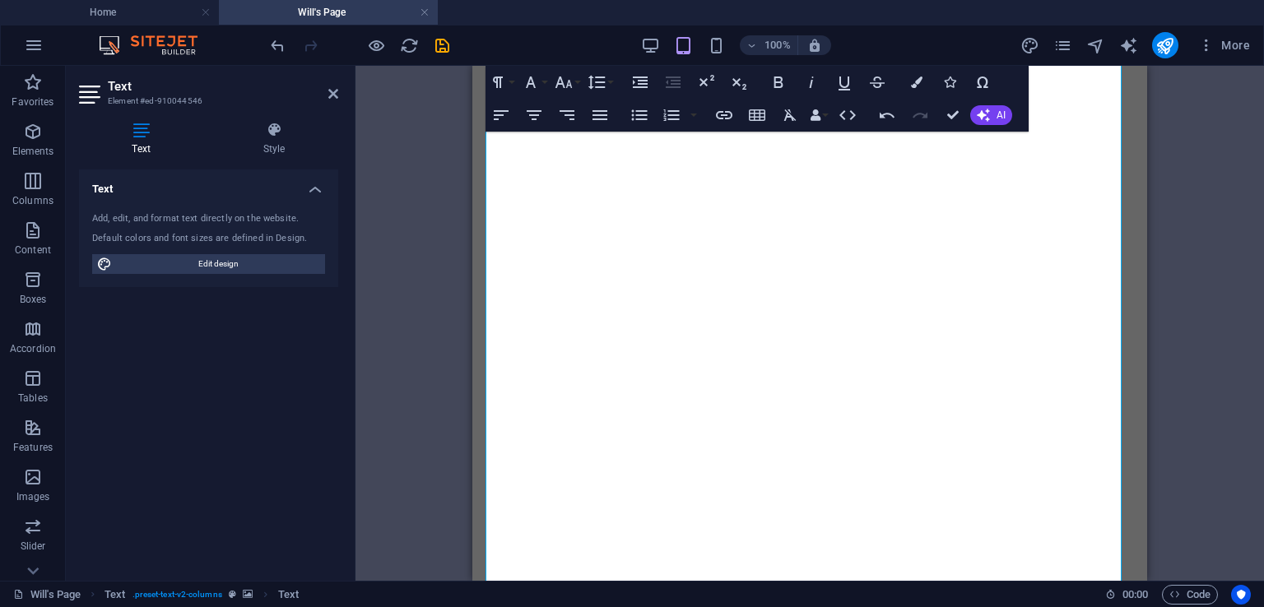
scroll to position [1984, 0]
drag, startPoint x: 1142, startPoint y: 393, endPoint x: 1623, endPoint y: 193, distance: 521.1
click at [1181, 596] on span "Code" at bounding box center [1189, 595] width 41 height 20
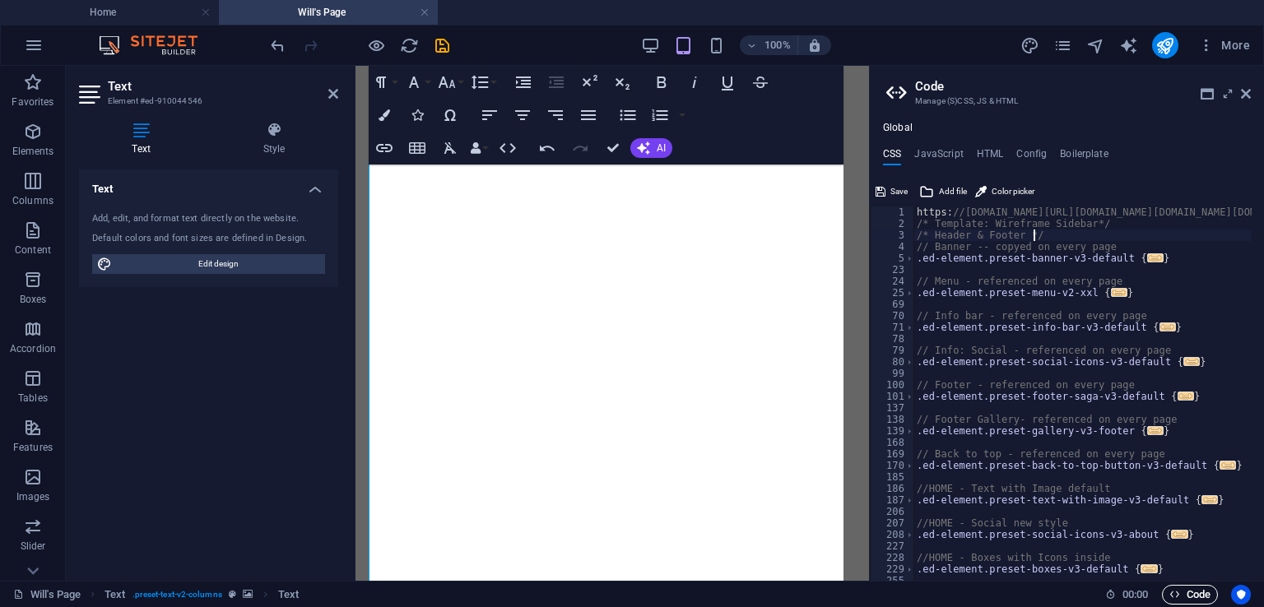
scroll to position [2020, 0]
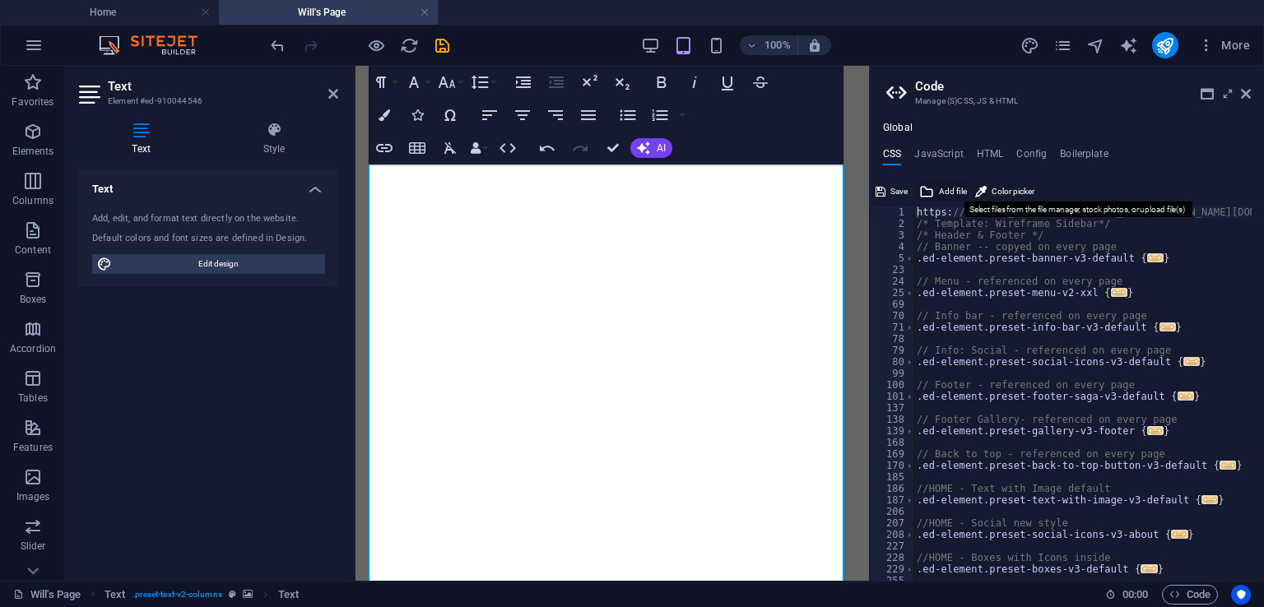
click at [938, 188] on button "Add file" at bounding box center [942, 192] width 53 height 20
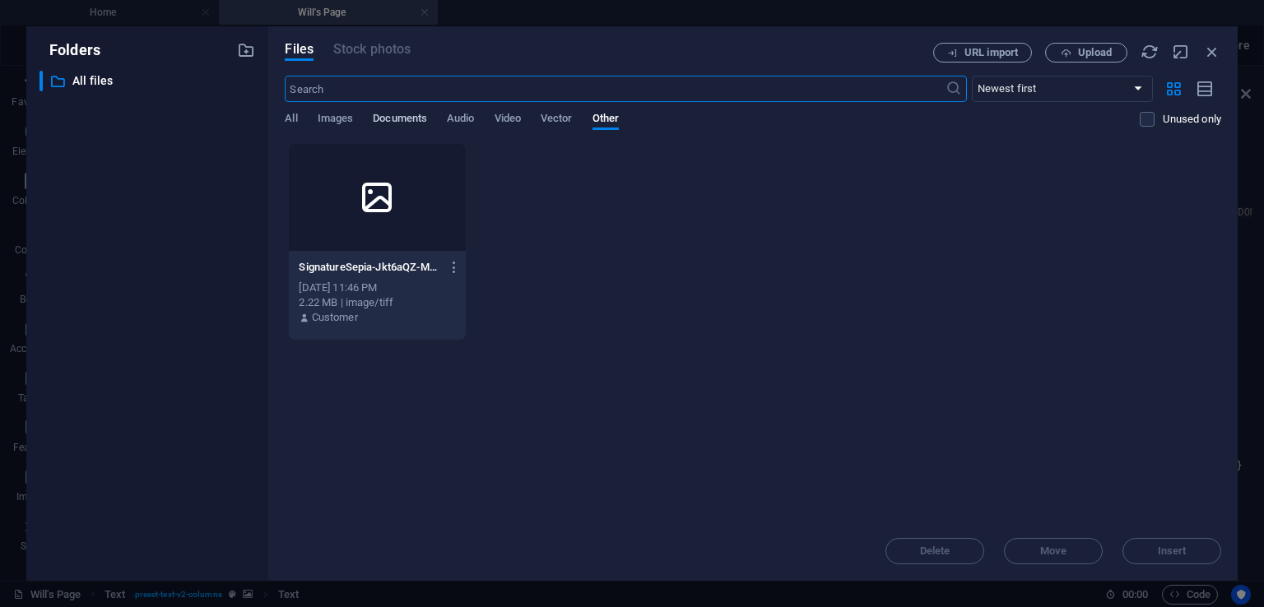
click at [406, 118] on span "Documents" at bounding box center [400, 120] width 54 height 23
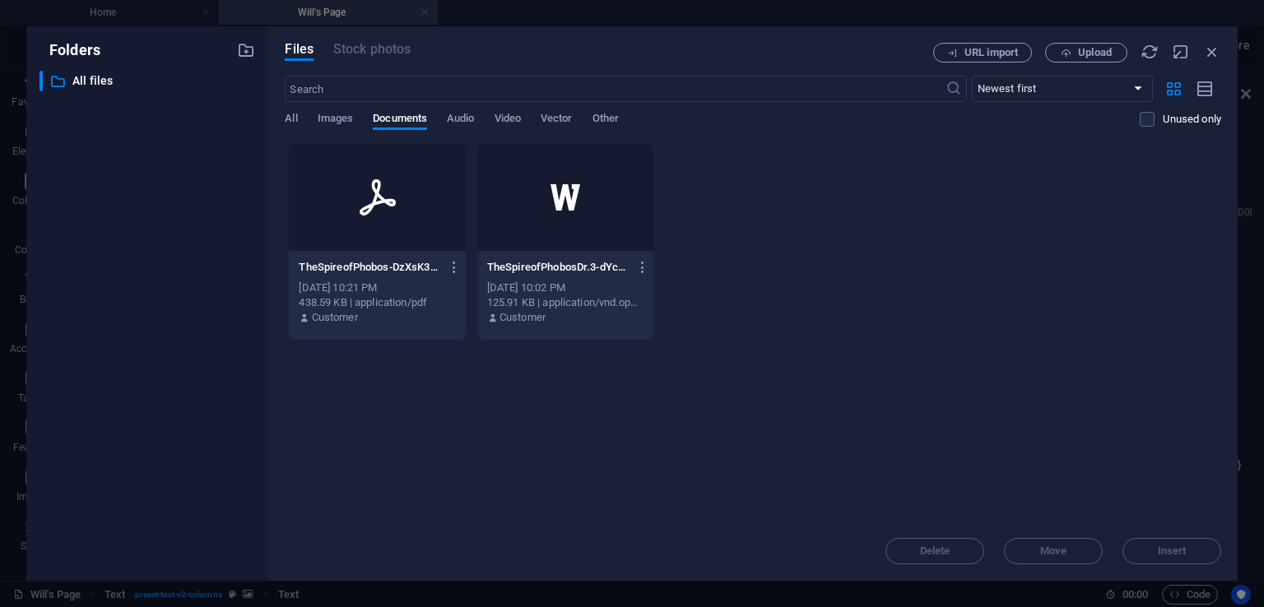
click at [559, 254] on div "TheSpireofPhobosDr.3-dYcZSV8qR_FmLivyMQQKZQ.docx TheSpireofPhobosDr.3-dYcZSV8qR…" at bounding box center [565, 267] width 156 height 26
click at [558, 254] on div "TheSpireofPhobosDr.3-dYcZSV8qR_FmLivyMQQKZQ.docx TheSpireofPhobosDr.3-dYcZSV8qR…" at bounding box center [565, 267] width 156 height 26
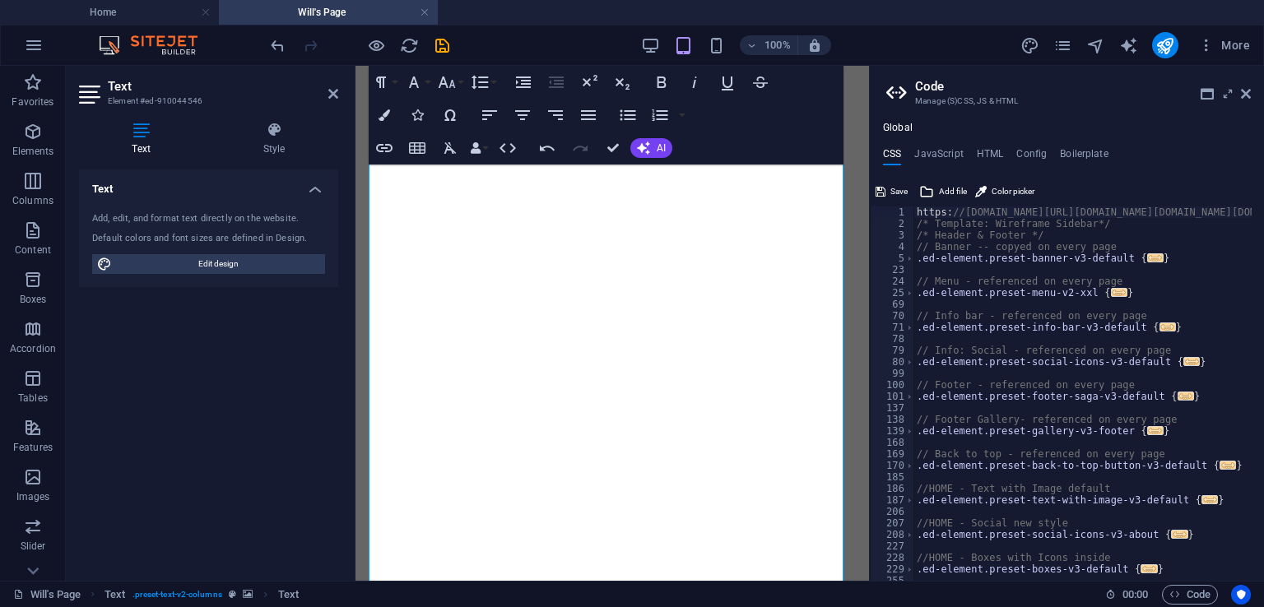
scroll to position [0, 0]
click at [954, 190] on span "Add file" at bounding box center [953, 192] width 28 height 20
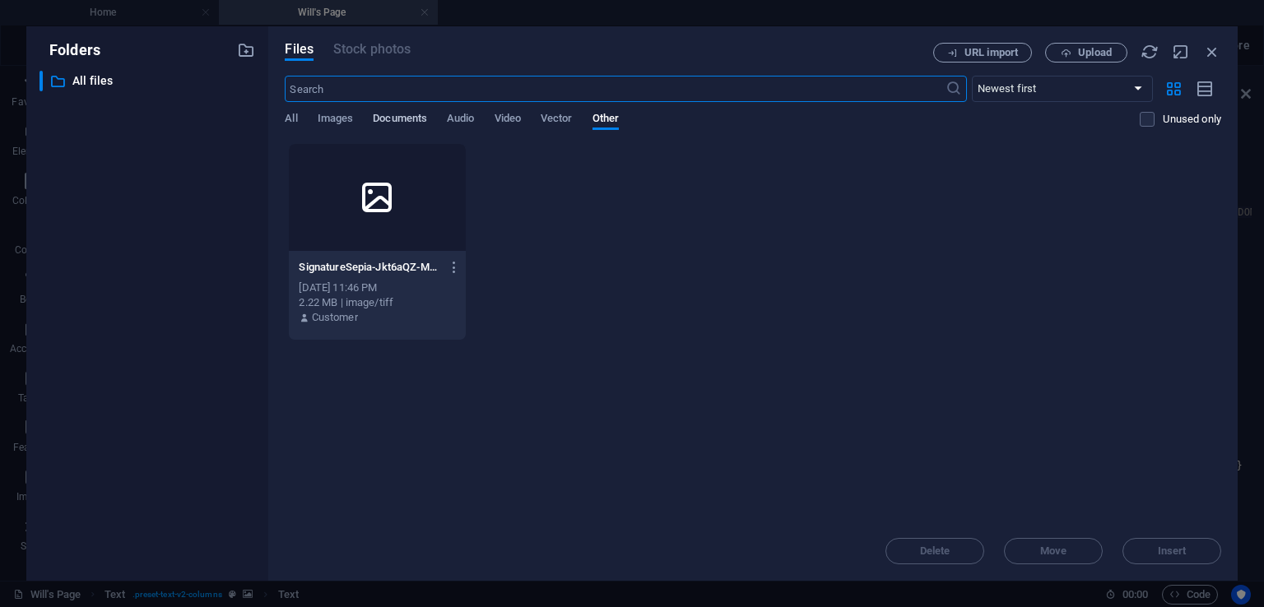
click at [411, 117] on span "Documents" at bounding box center [400, 120] width 54 height 23
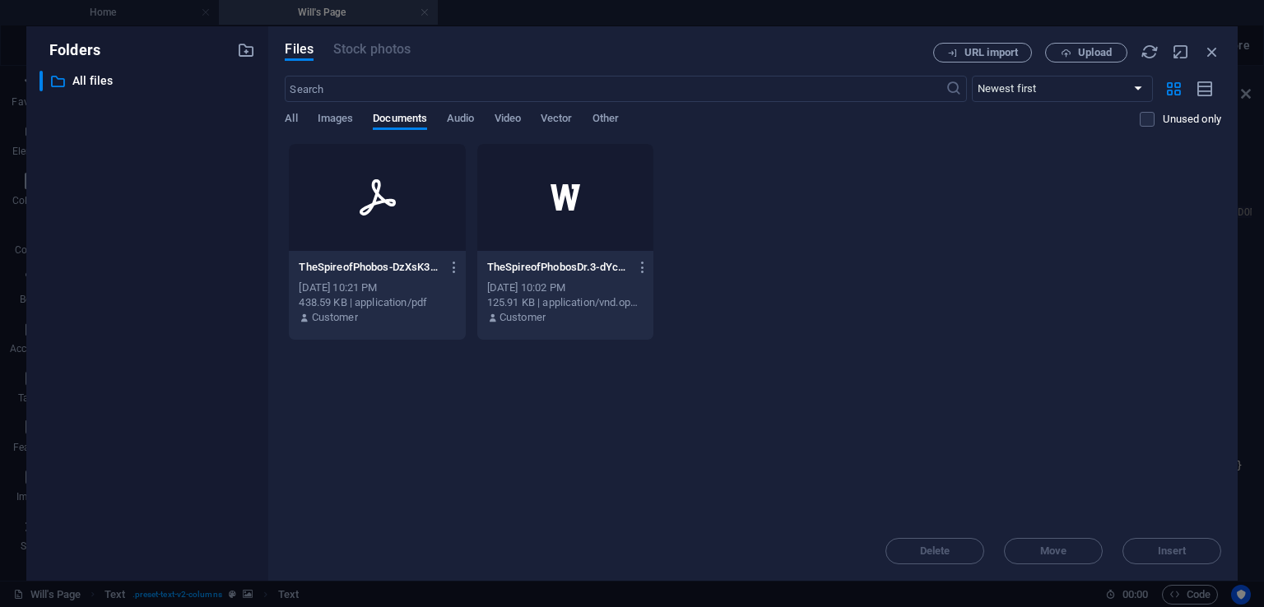
click at [426, 182] on div at bounding box center [377, 197] width 176 height 107
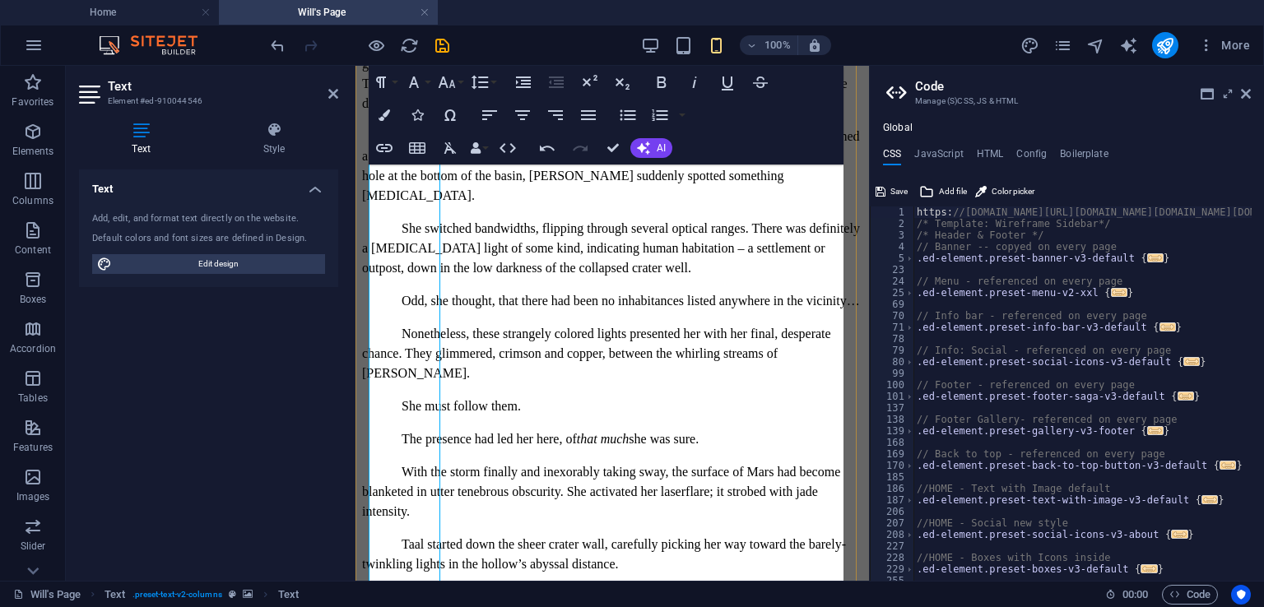
scroll to position [19448, 0]
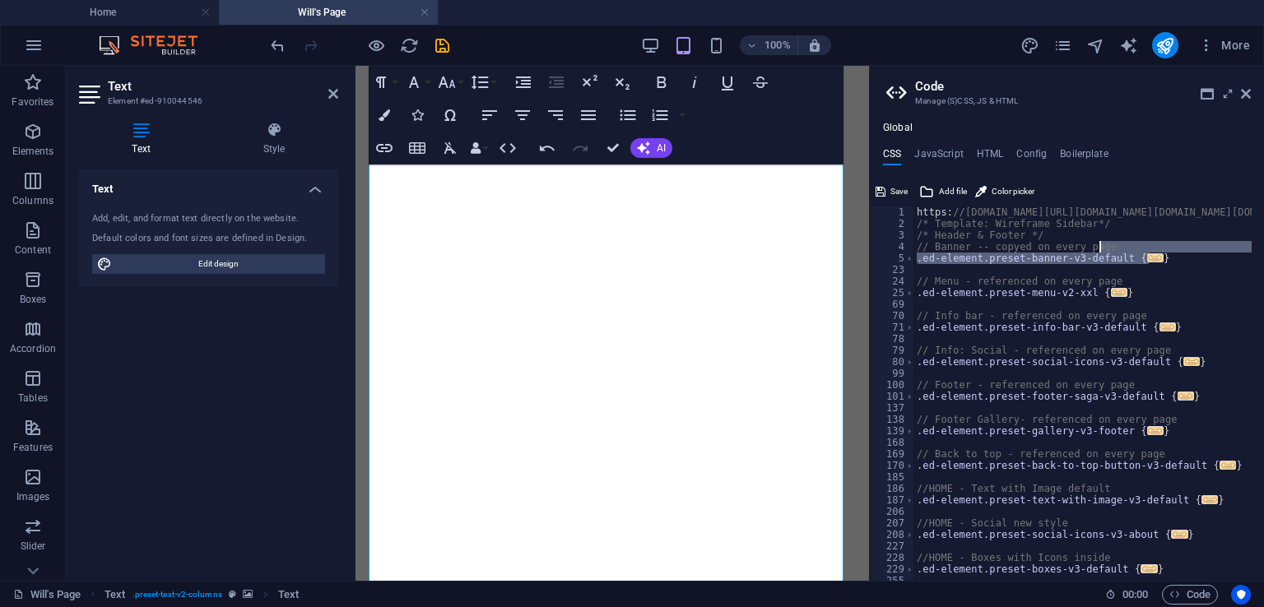
drag, startPoint x: 1260, startPoint y: 254, endPoint x: 1240, endPoint y: 236, distance: 26.8
click at [276, 44] on icon "undo" at bounding box center [277, 45] width 19 height 19
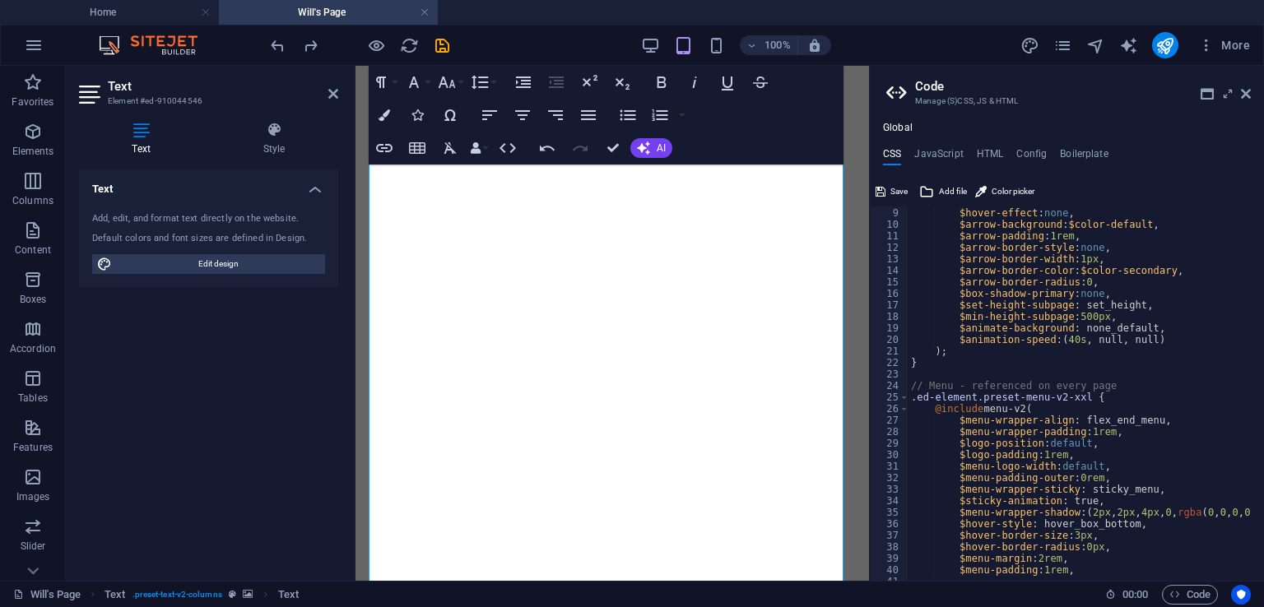
scroll to position [0, 0]
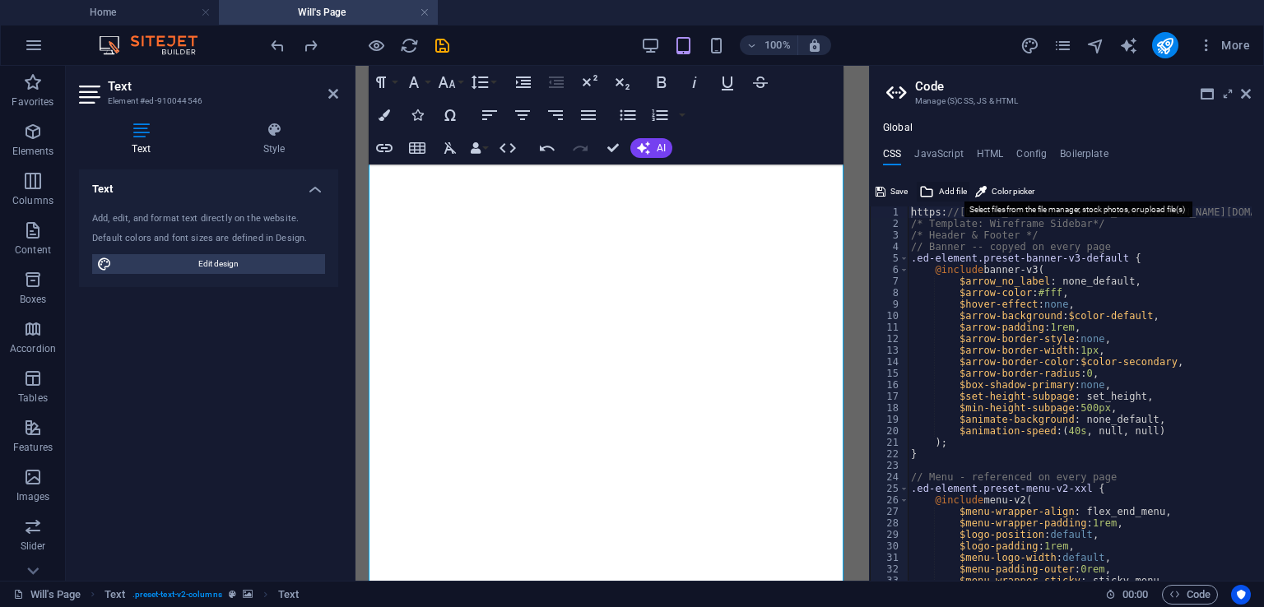
click at [953, 188] on span "Add file" at bounding box center [953, 192] width 28 height 20
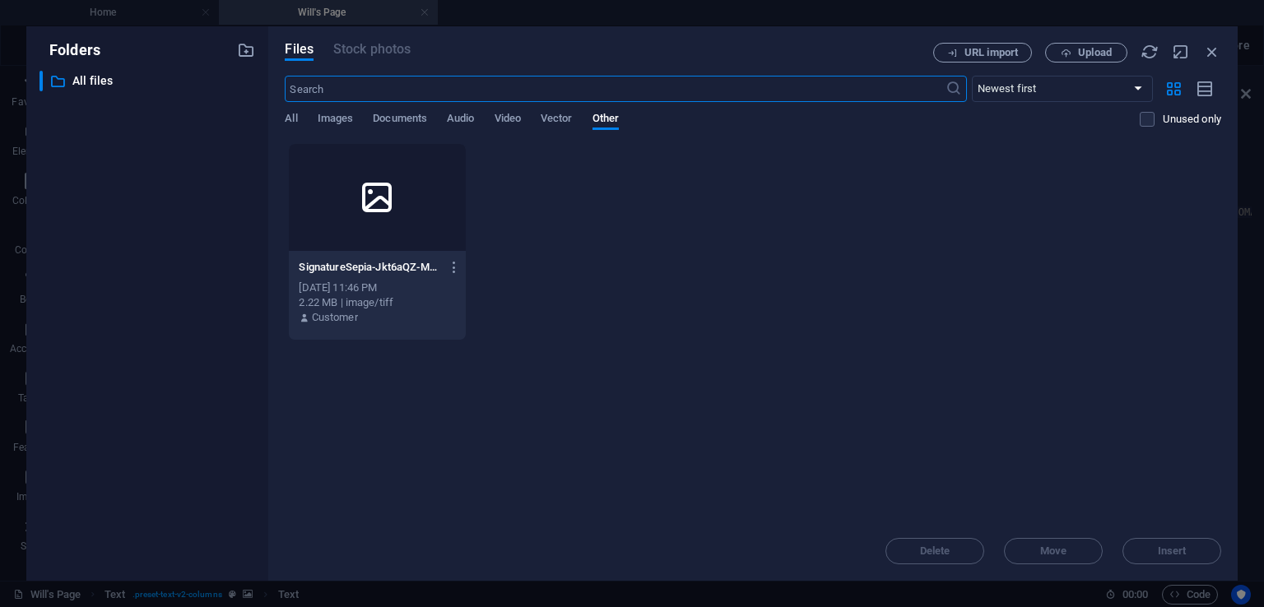
scroll to position [19645, 0]
click at [361, 198] on icon at bounding box center [376, 197] width 39 height 39
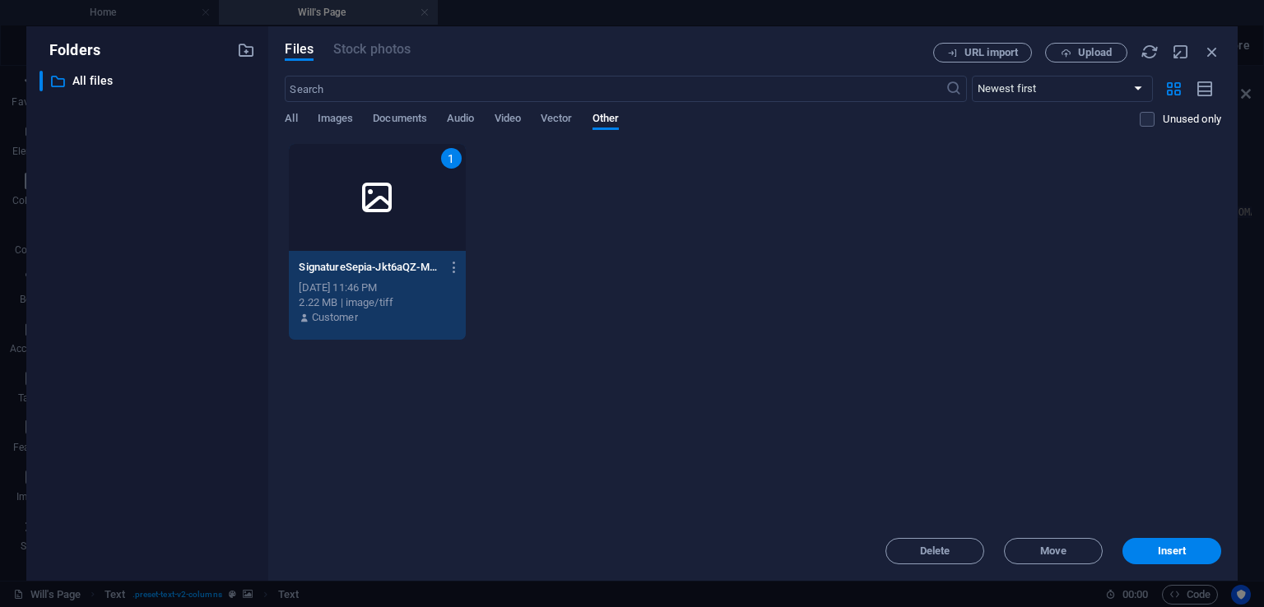
click at [361, 198] on icon at bounding box center [376, 197] width 39 height 39
type textarea "[URL][DOMAIN_NAME][DOMAIN_NAME][DOMAIN_NAME][DOMAIN_NAME][DOMAIN_NAME]"
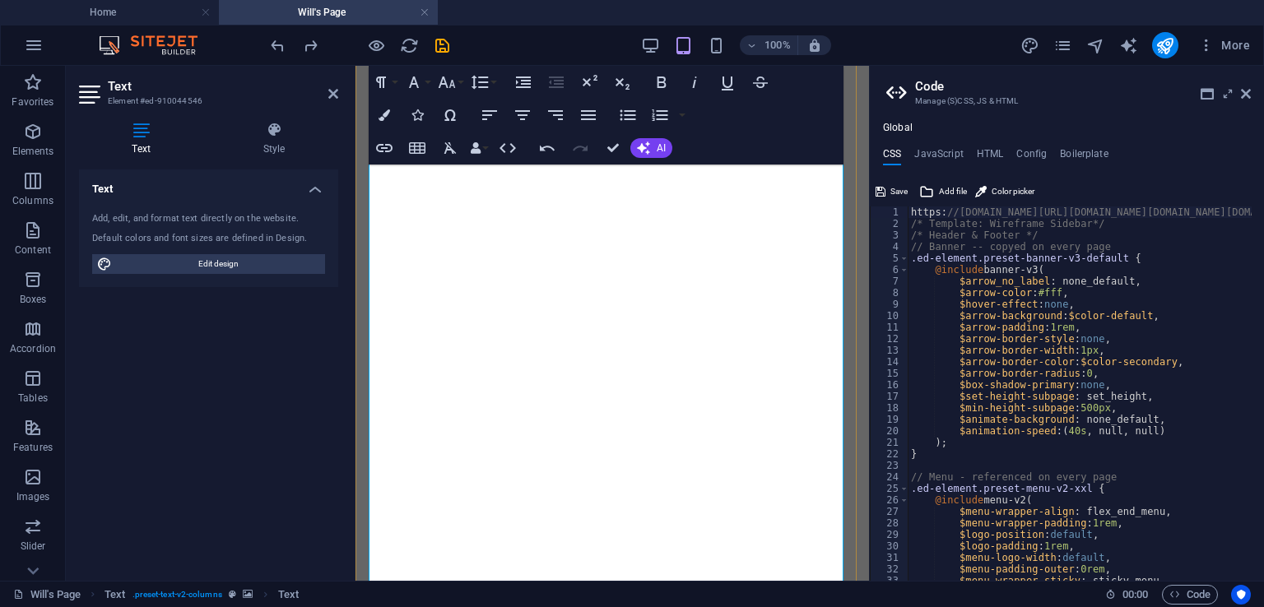
scroll to position [19448, 0]
click at [937, 152] on h4 "JavaScript" at bounding box center [938, 157] width 49 height 18
type textarea "/* JS for preset "Back to top button V3" */"
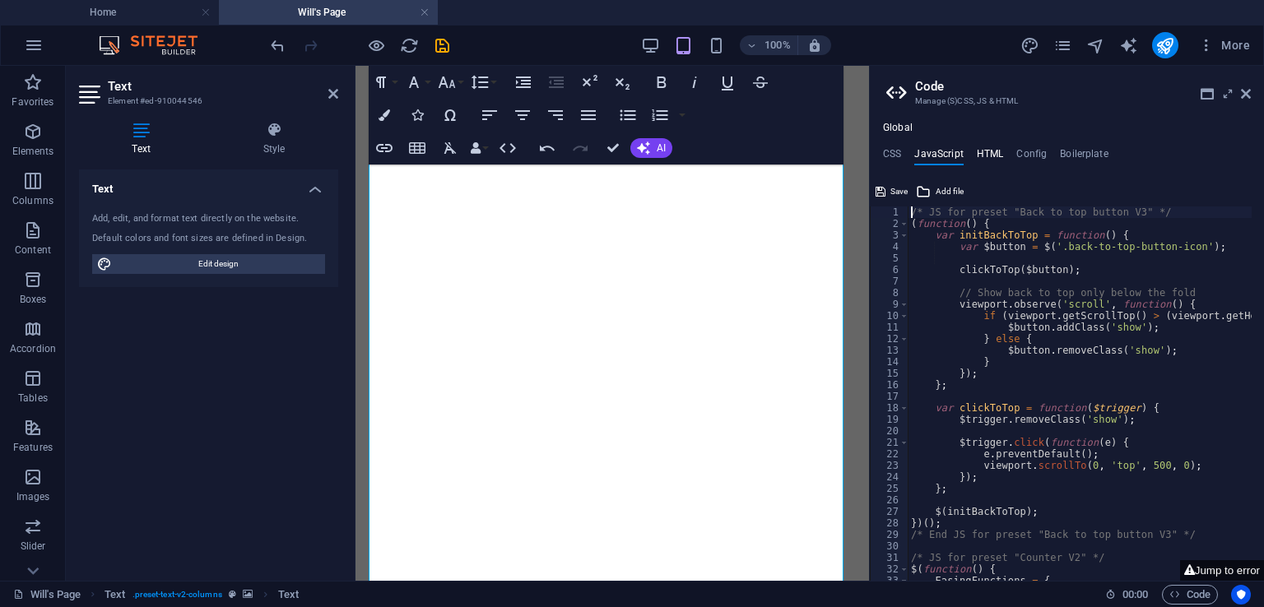
click at [991, 155] on h4 "HTML" at bounding box center [990, 157] width 27 height 18
type textarea "<a href="#main-content" class="wv-link-content button">Skip to main content</a>"
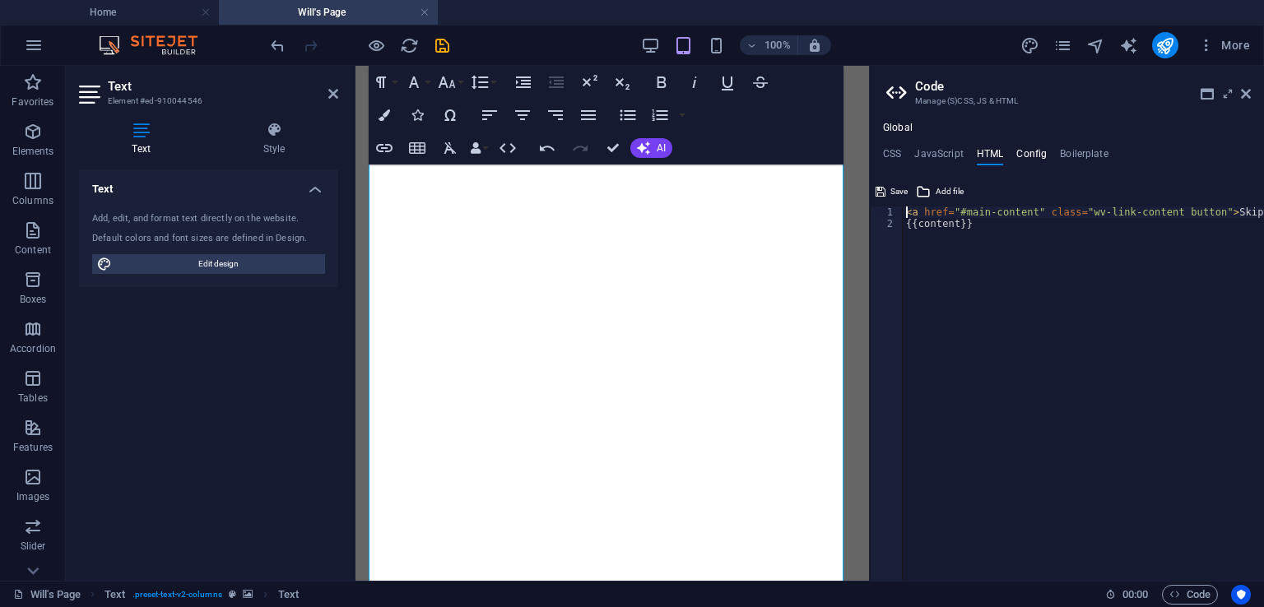
click at [1030, 155] on h4 "Config" at bounding box center [1031, 157] width 30 height 18
type textarea "$color-background: #1f2125;"
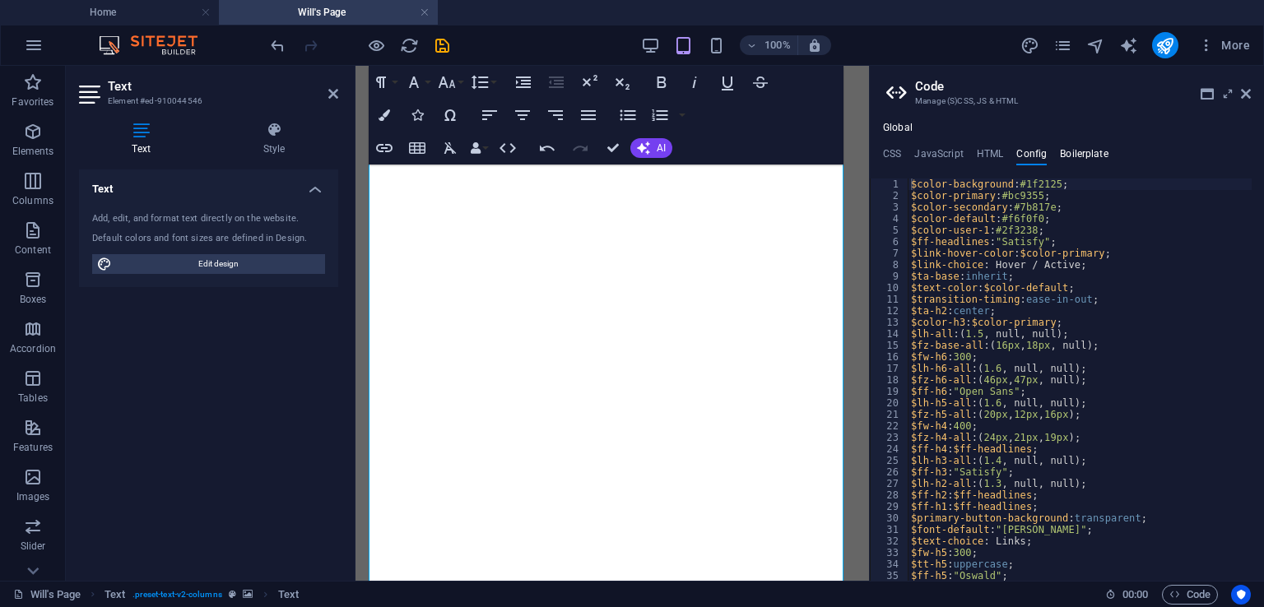
click at [1072, 157] on h4 "Boilerplate" at bounding box center [1084, 157] width 49 height 18
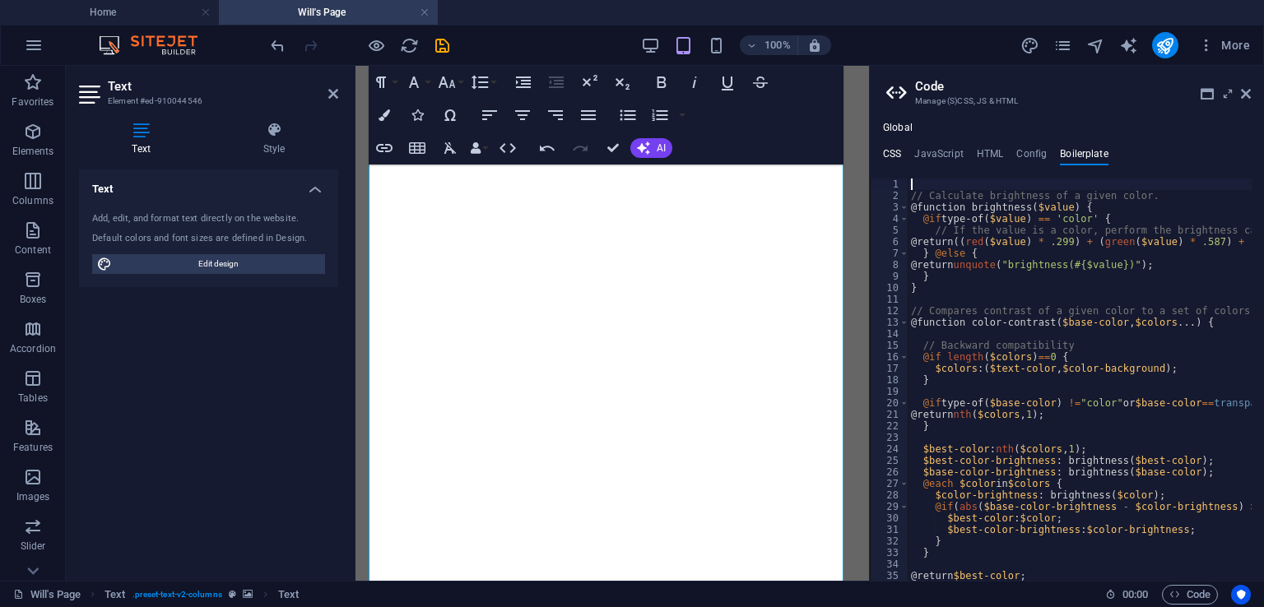
click at [885, 154] on h4 "CSS" at bounding box center [892, 157] width 18 height 18
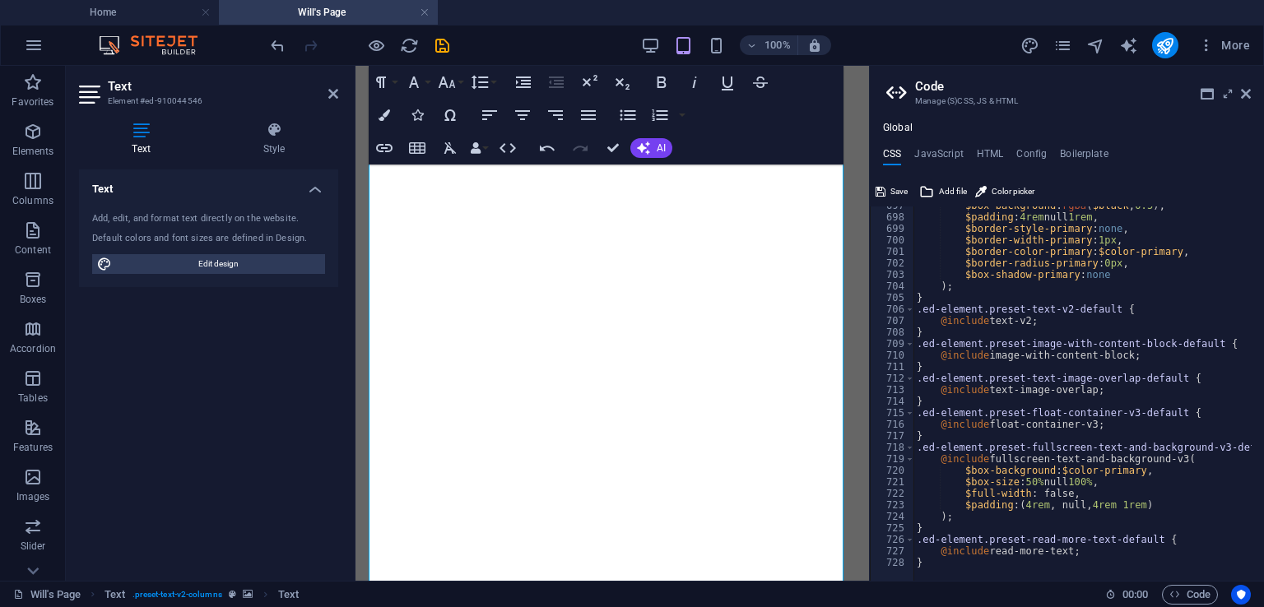
scroll to position [0, 296]
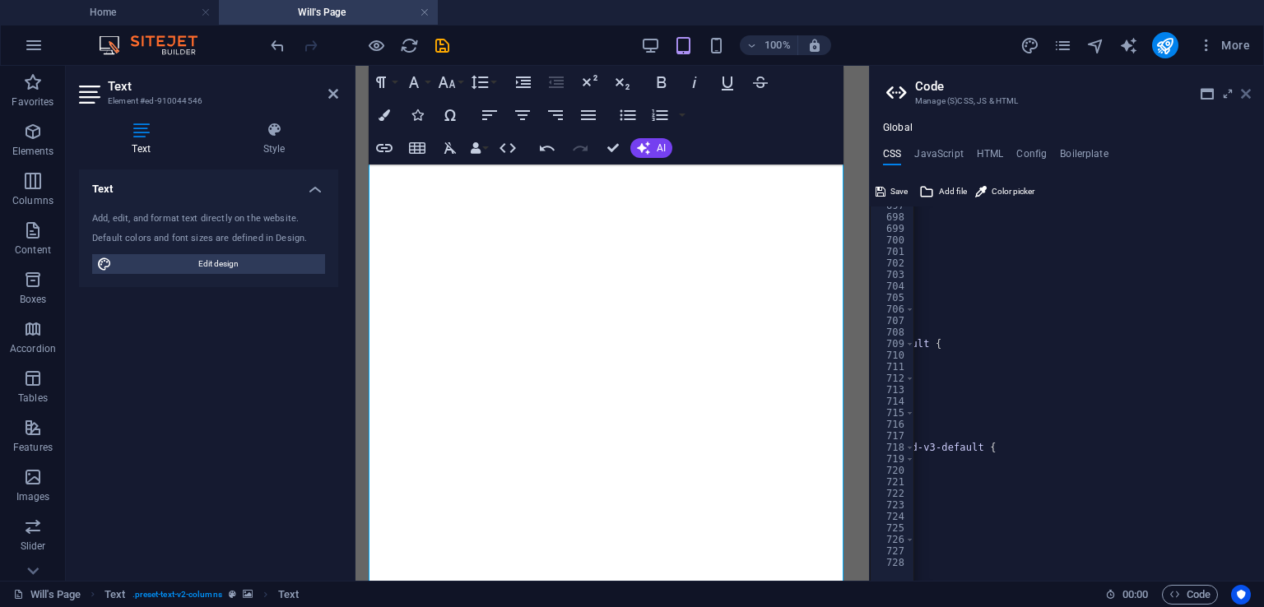
click at [1244, 93] on icon at bounding box center [1246, 93] width 10 height 13
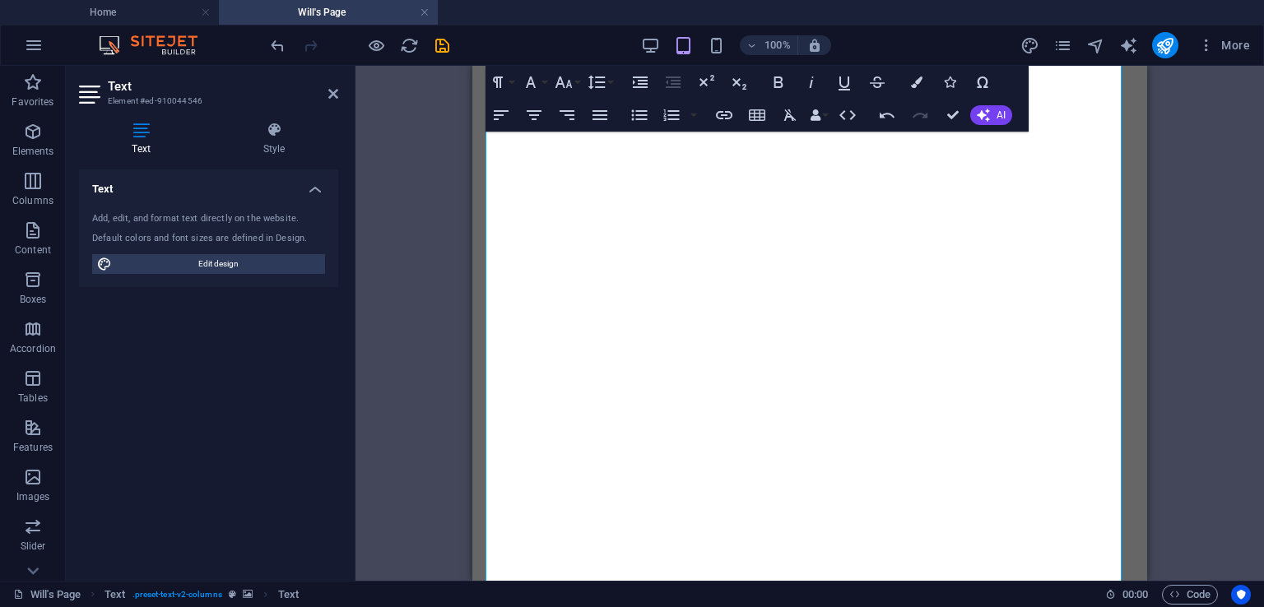
scroll to position [507, 0]
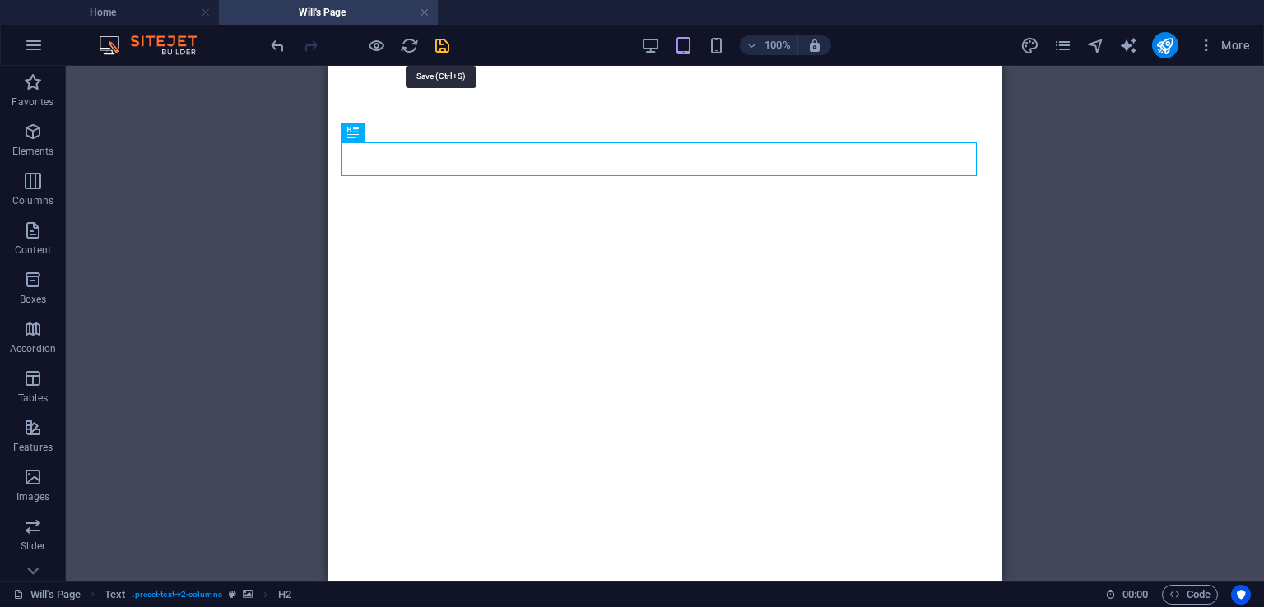
click at [442, 47] on icon "save" at bounding box center [442, 45] width 19 height 19
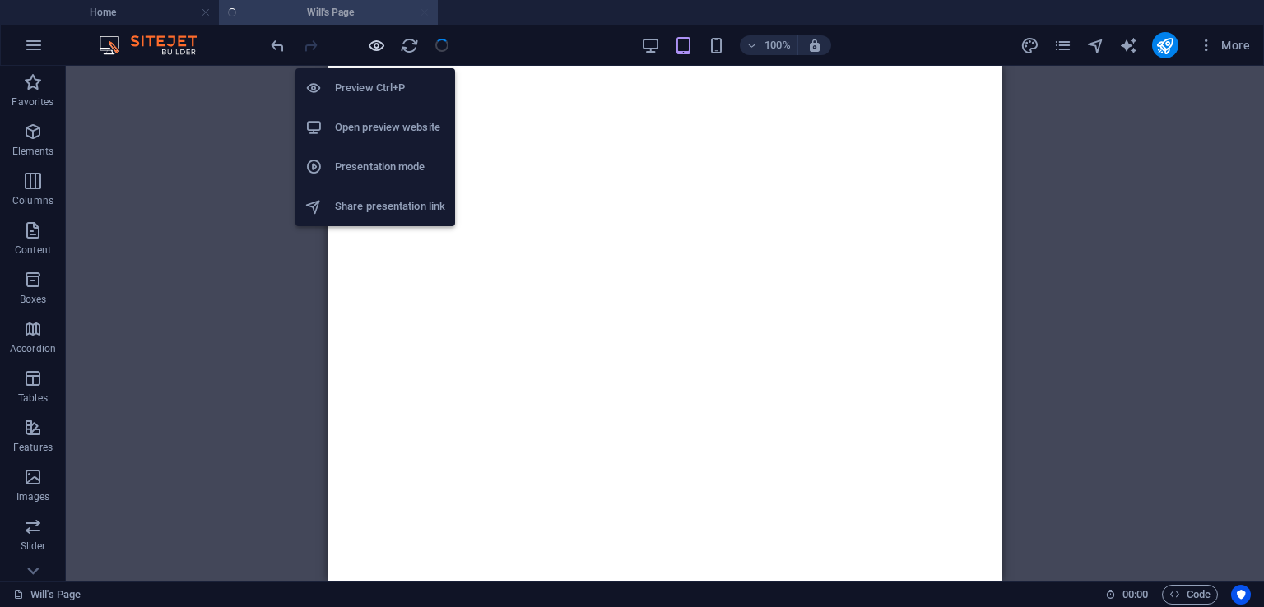
click at [377, 42] on icon "button" at bounding box center [376, 45] width 19 height 19
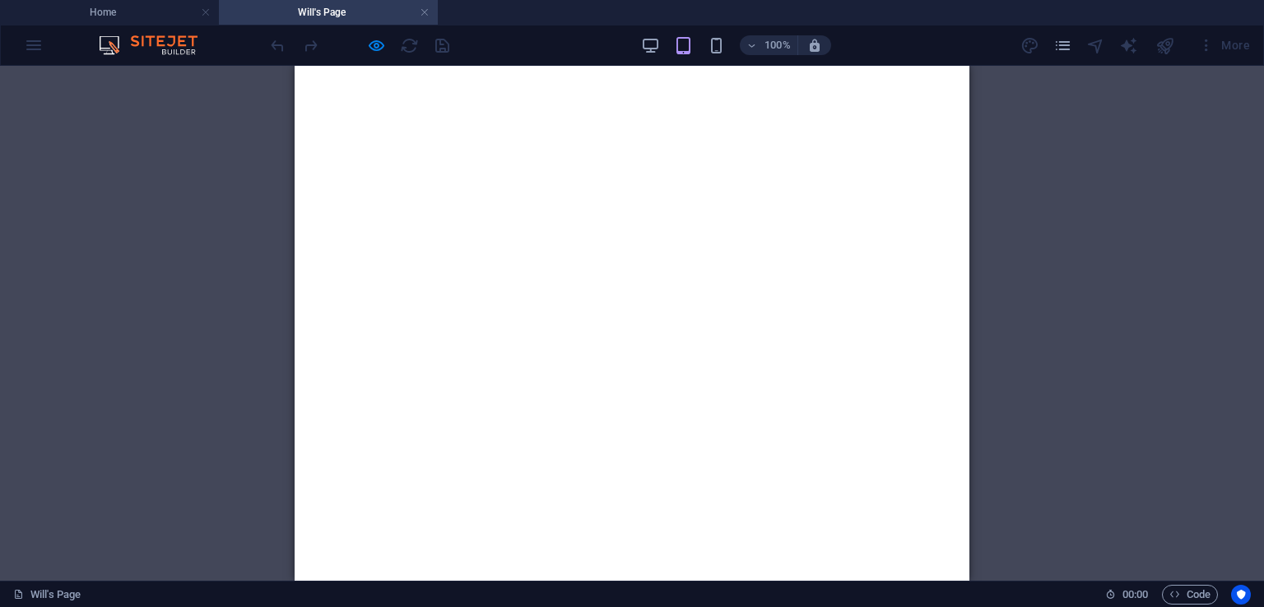
scroll to position [5479, 0]
drag, startPoint x: 770, startPoint y: 242, endPoint x: 347, endPoint y: 208, distance: 424.2
copy p "Preliminary inertial dampening statistics triangulated her positioning to the n…"
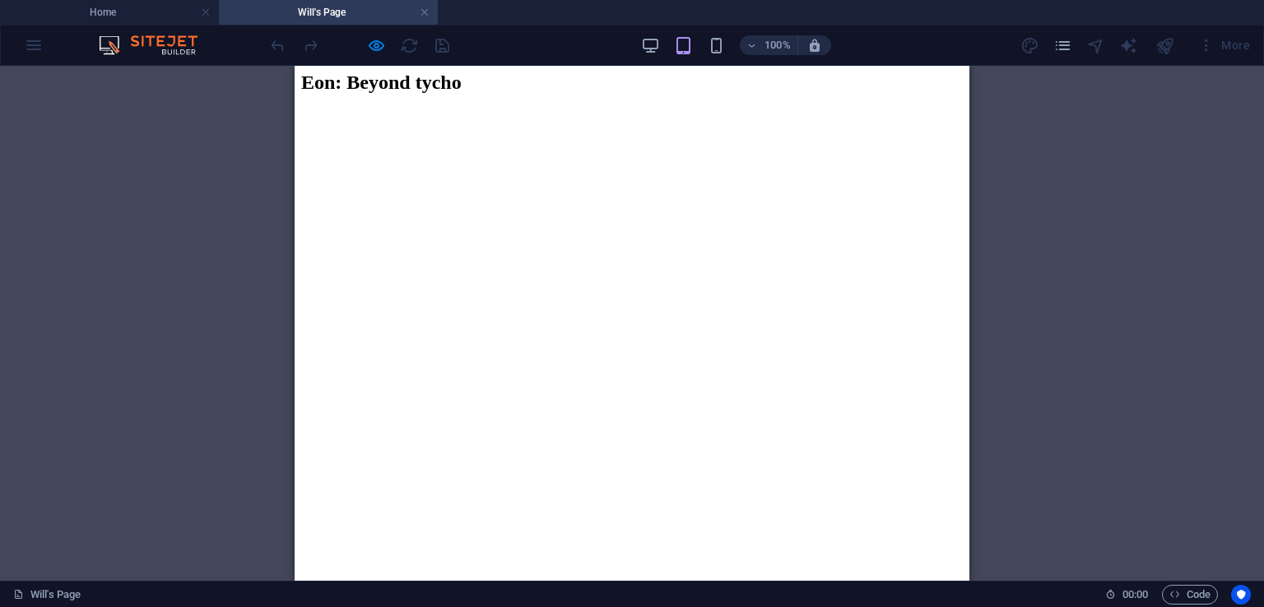
scroll to position [612, 0]
drag, startPoint x: 724, startPoint y: 260, endPoint x: 737, endPoint y: 135, distance: 125.7
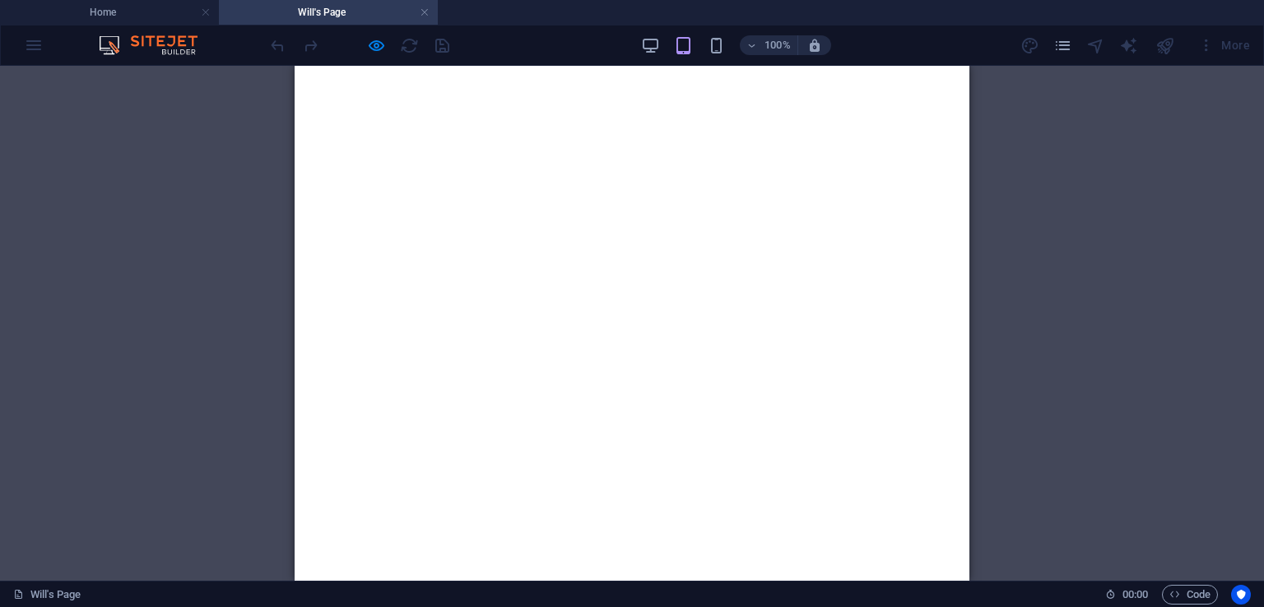
scroll to position [365, 0]
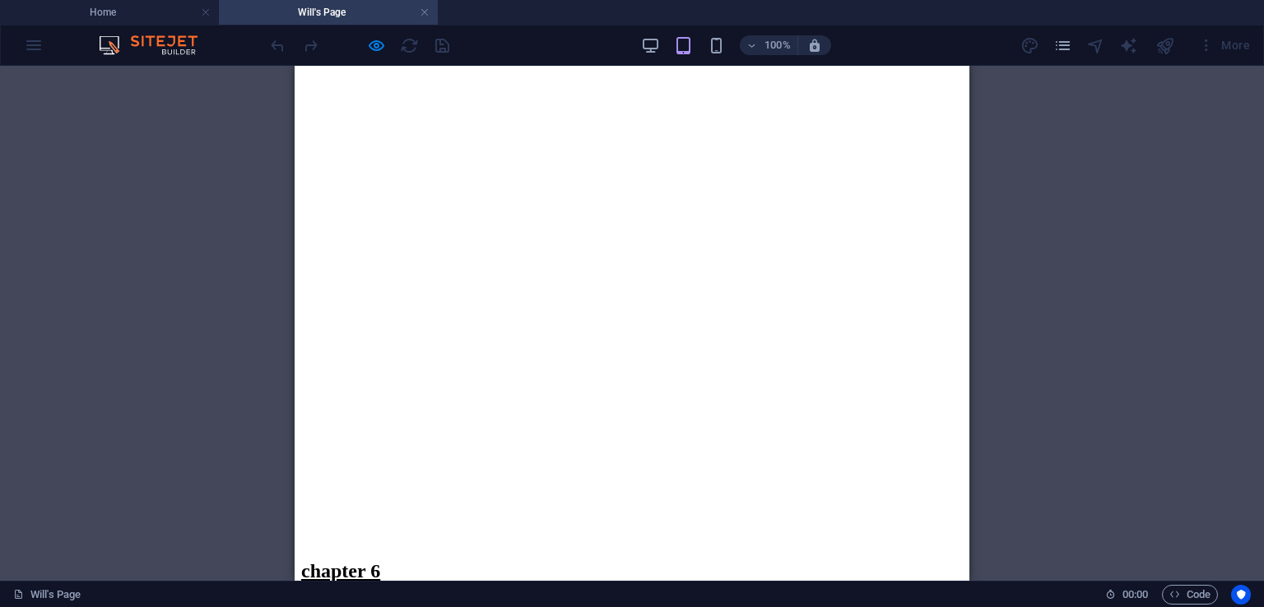
scroll to position [30194, 0]
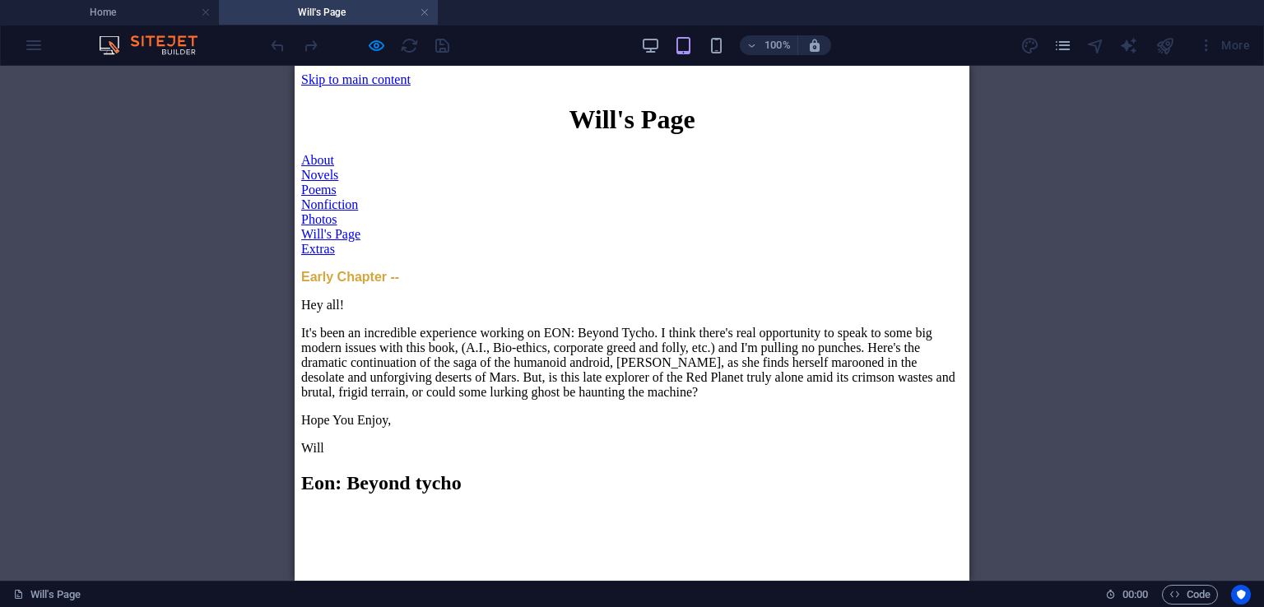
click at [881, 270] on div "Early Chapter -- Hey all! It's been an incredible experience working on EON: Be…" at bounding box center [631, 363] width 661 height 186
click at [910, 42] on div "100% More" at bounding box center [761, 45] width 989 height 26
click at [363, 44] on div at bounding box center [359, 45] width 184 height 26
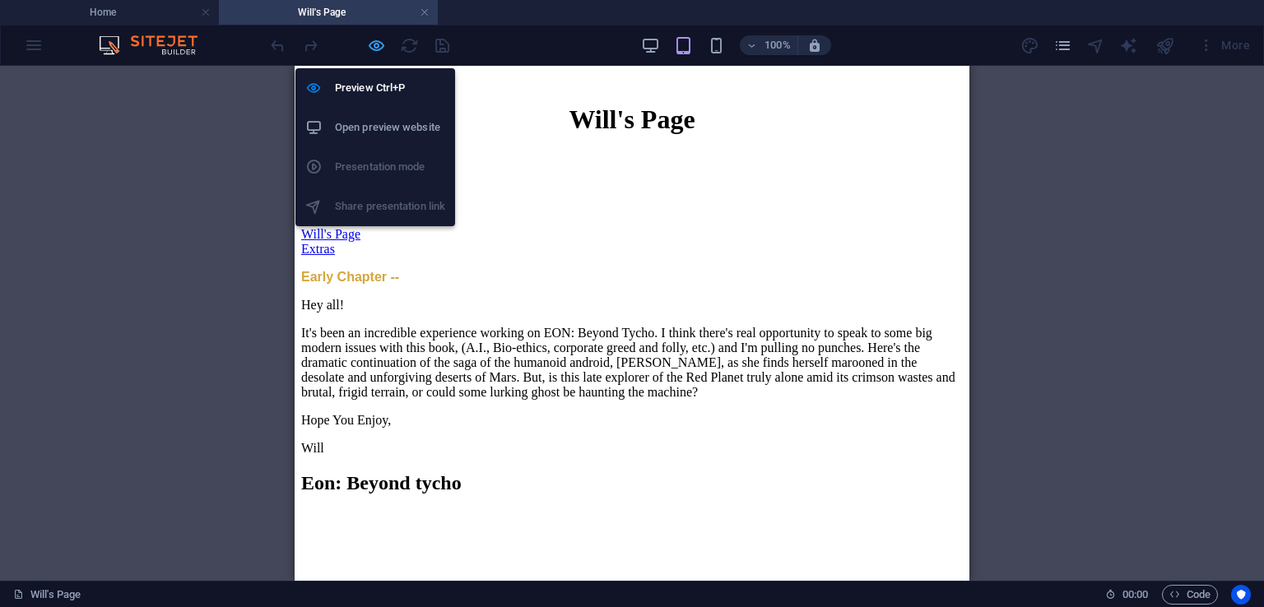
click at [370, 44] on icon "button" at bounding box center [376, 45] width 19 height 19
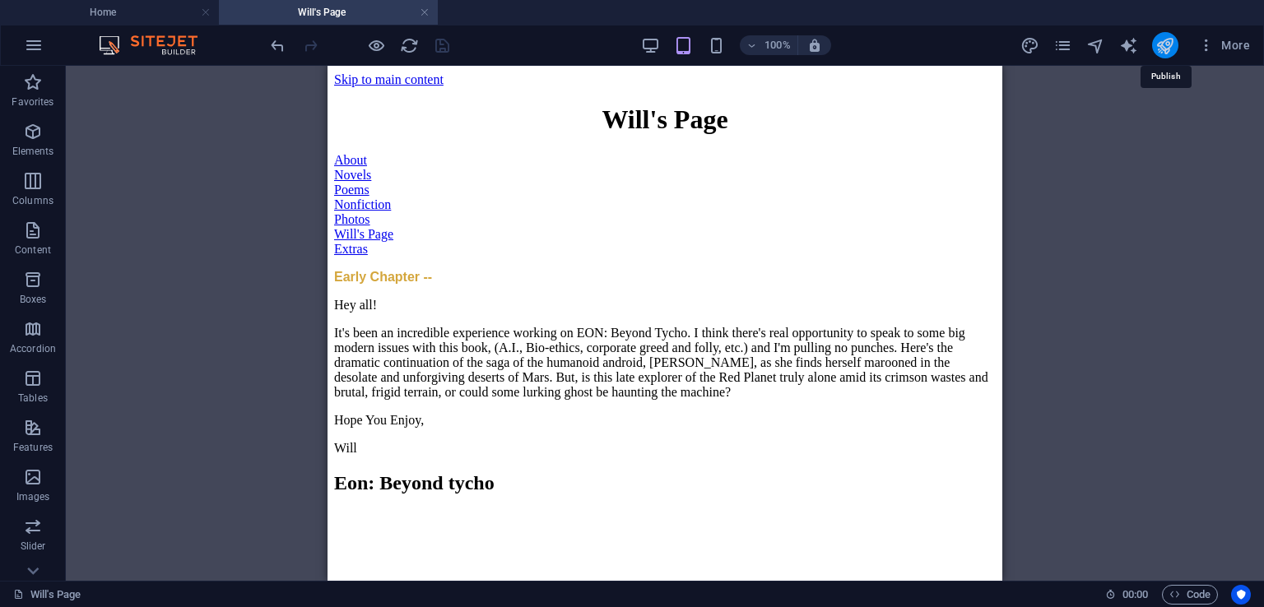
click at [1165, 41] on icon "publish" at bounding box center [1164, 45] width 19 height 19
